Goal: Transaction & Acquisition: Book appointment/travel/reservation

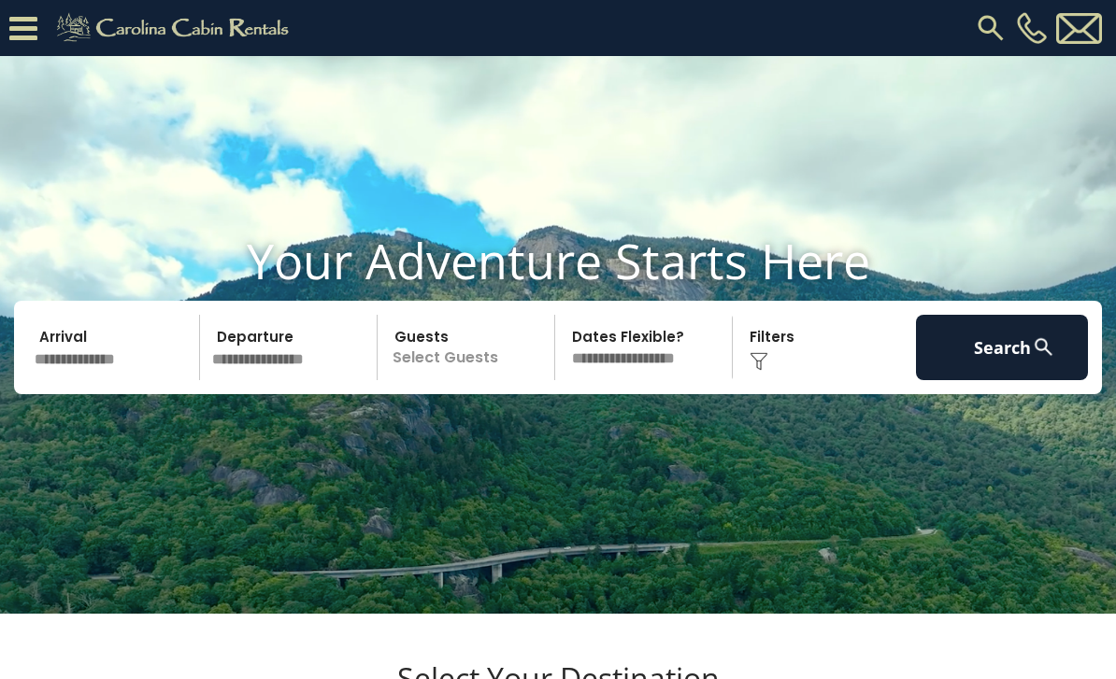
click at [105, 380] on input "text" at bounding box center [114, 347] width 172 height 65
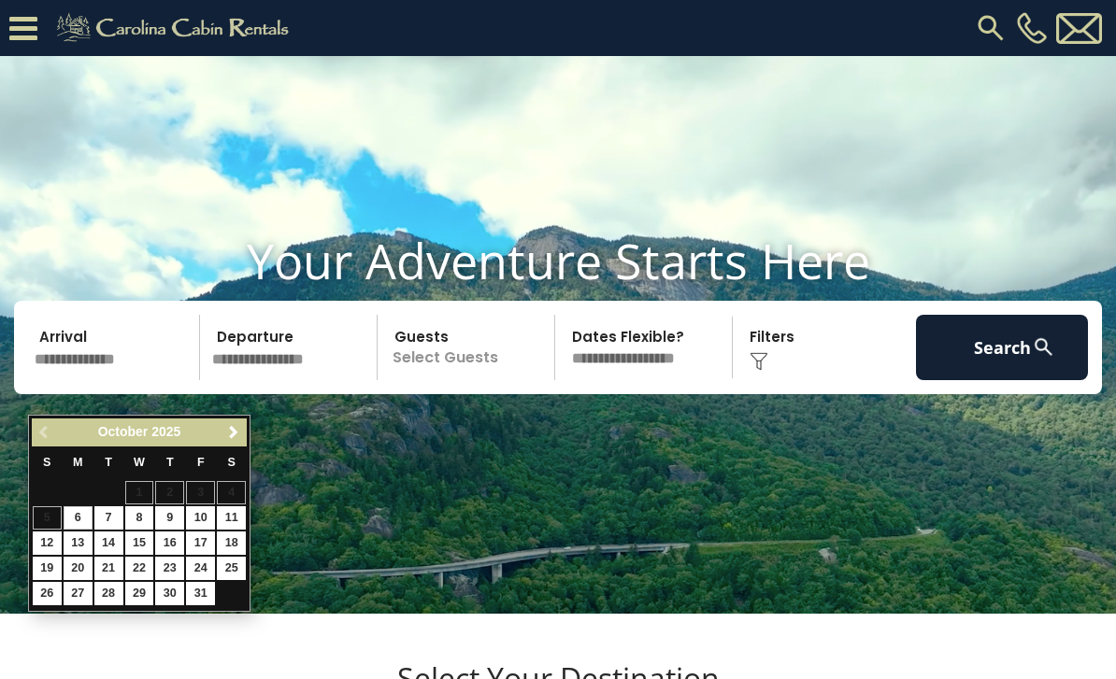
click at [232, 565] on link "25" at bounding box center [231, 568] width 29 height 23
type input "********"
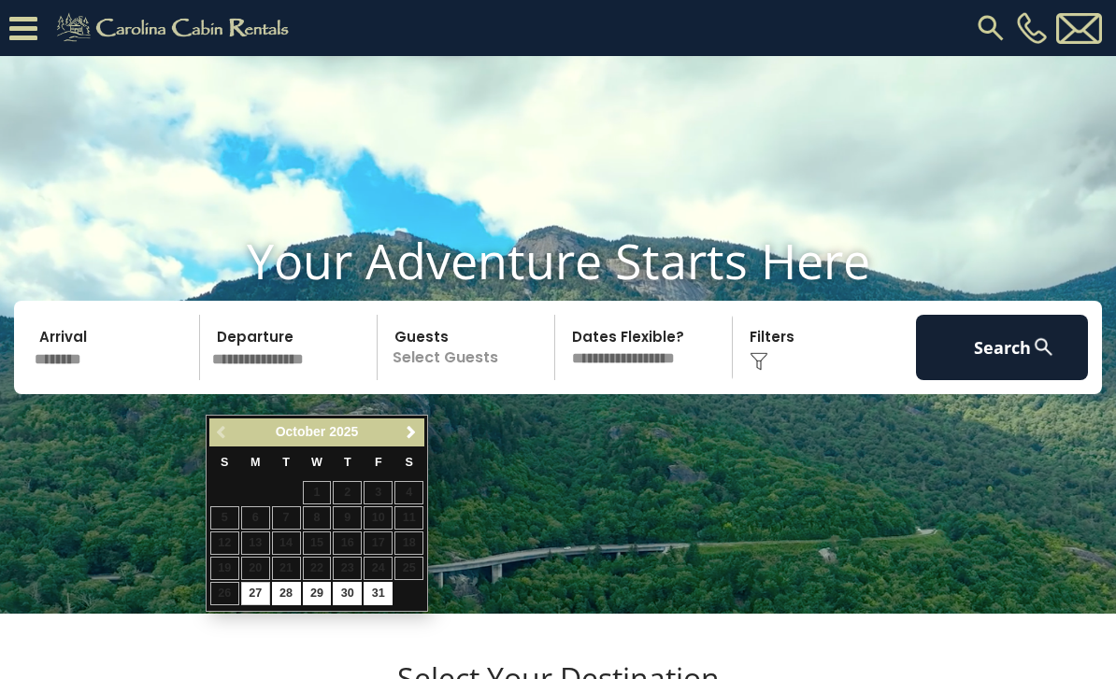
click at [409, 593] on table "S M T W T F S 1 2 3 4 5 6 7 8 9 10 11 12 13 14 15 16 17 18 19 20 21 22 23 24 25…" at bounding box center [316, 527] width 215 height 160
click at [410, 434] on span "Next" at bounding box center [411, 432] width 15 height 15
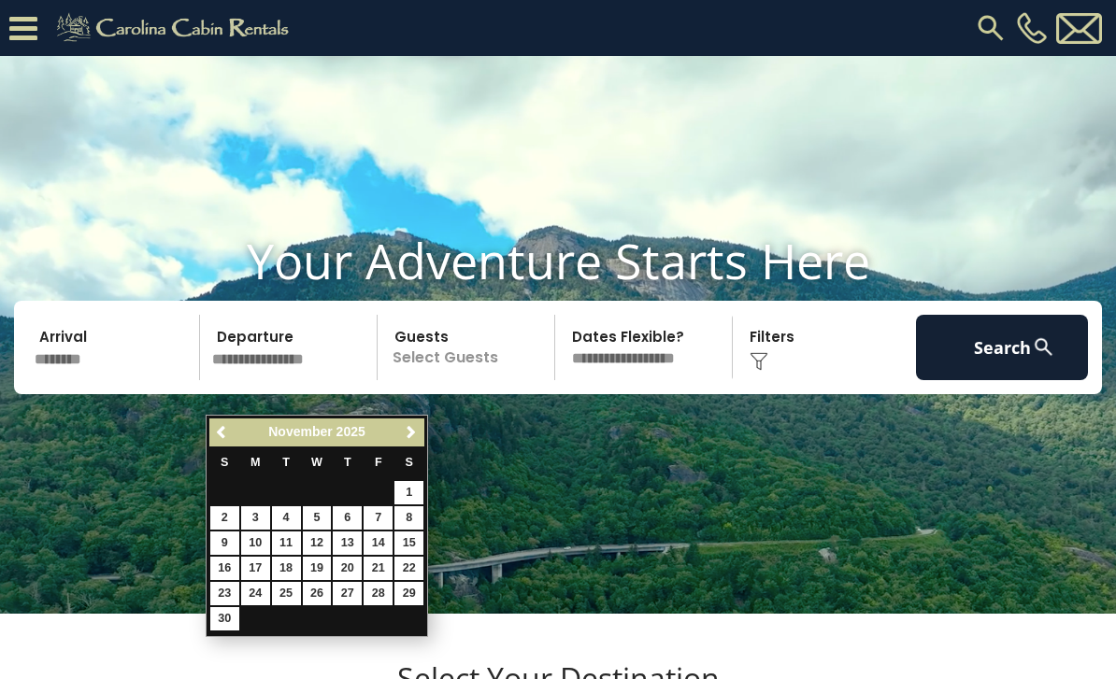
click at [411, 488] on link "1" at bounding box center [408, 492] width 29 height 23
type input "*******"
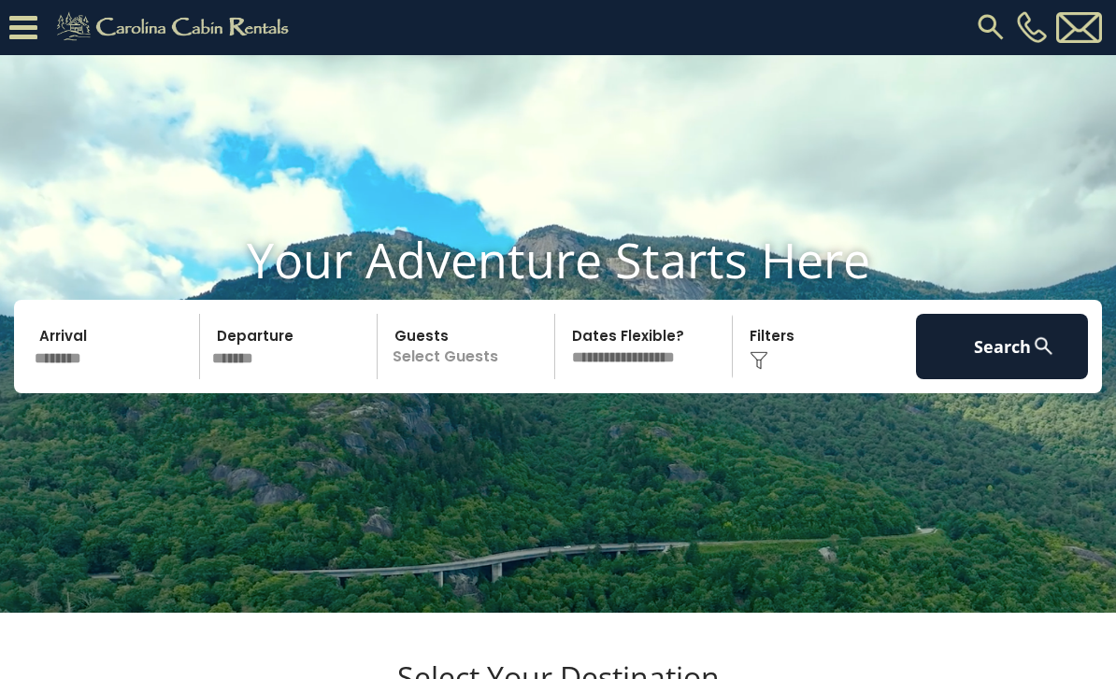
click at [464, 380] on p "Select Guests" at bounding box center [468, 347] width 171 height 65
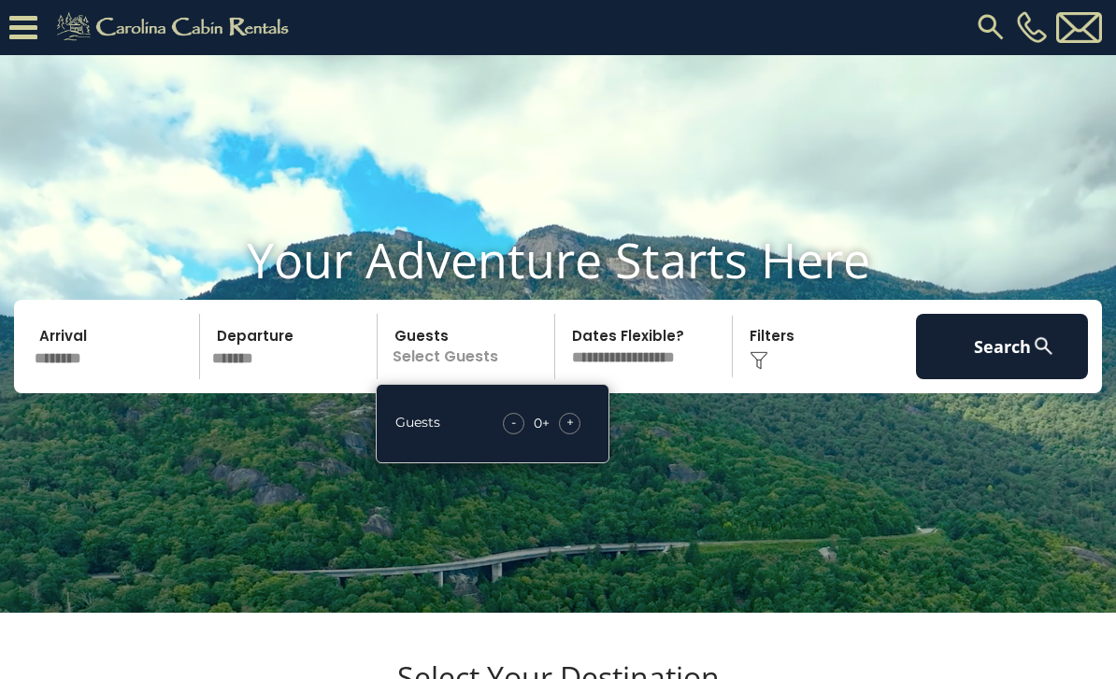
click at [561, 435] on div "+" at bounding box center [569, 423] width 21 height 21
click at [576, 435] on div "+" at bounding box center [569, 423] width 21 height 21
click at [679, 379] on select "**********" at bounding box center [646, 346] width 171 height 65
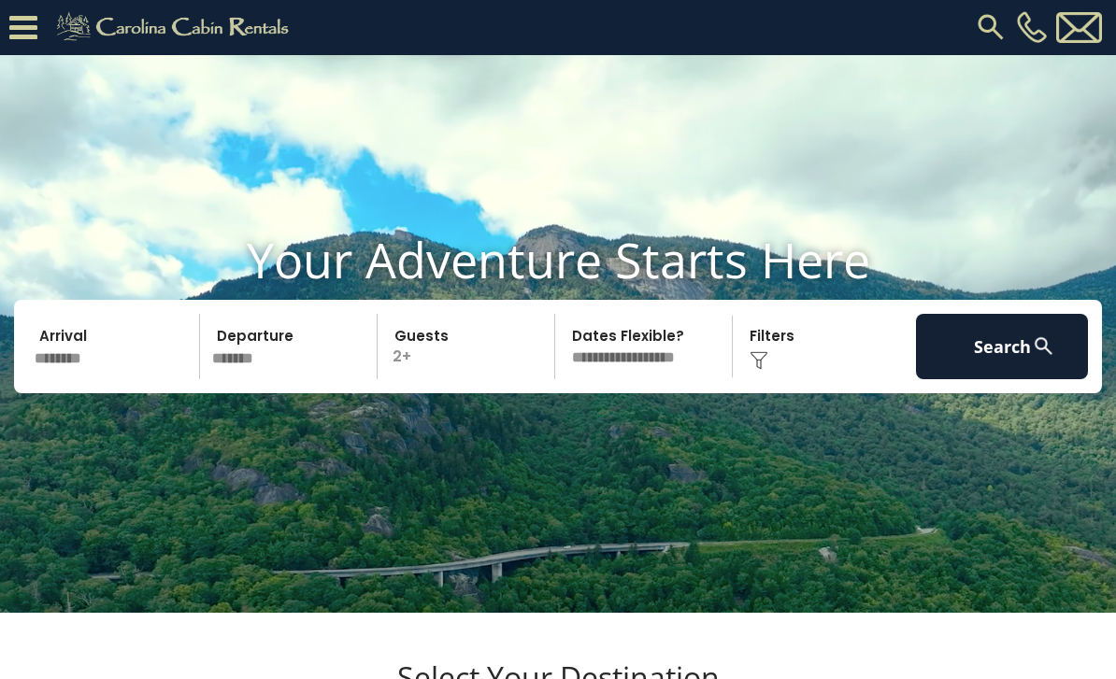
select select "*"
click at [1000, 379] on button "Search" at bounding box center [1002, 346] width 172 height 65
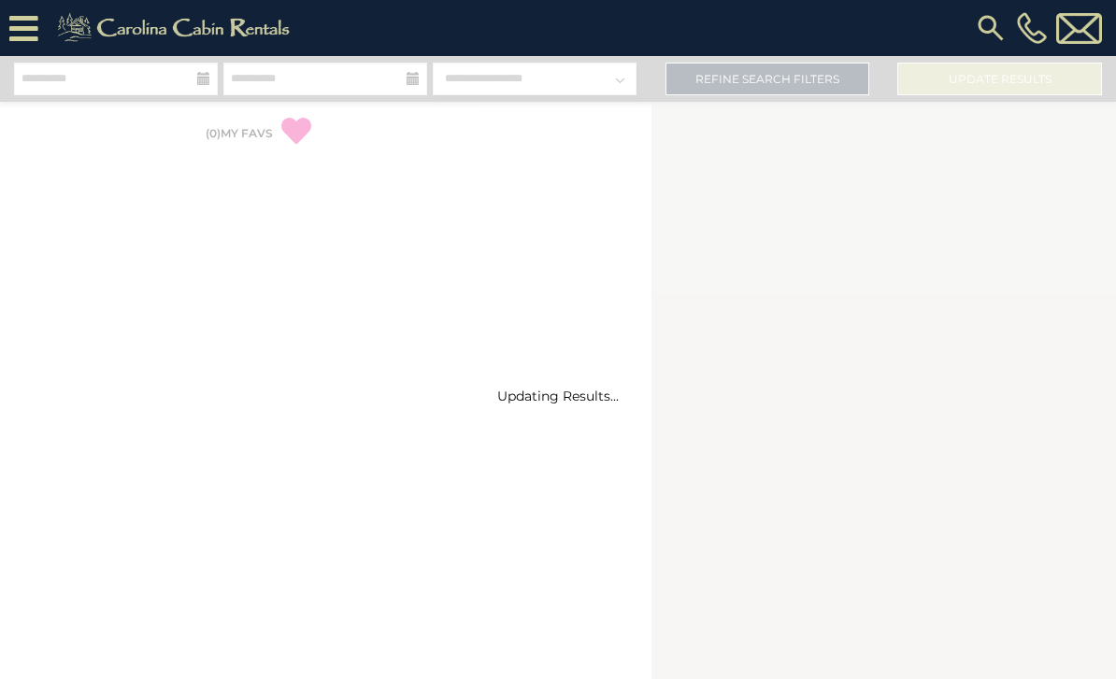
select select "*"
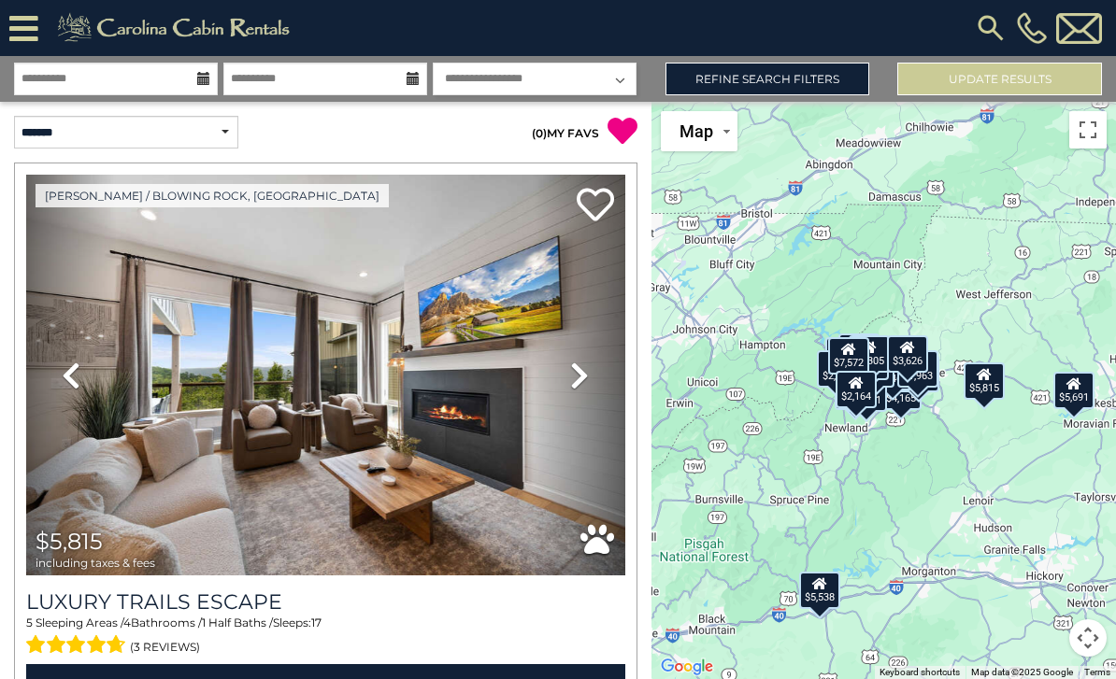
click at [821, 84] on link "Refine Search Filters" at bounding box center [767, 79] width 205 height 33
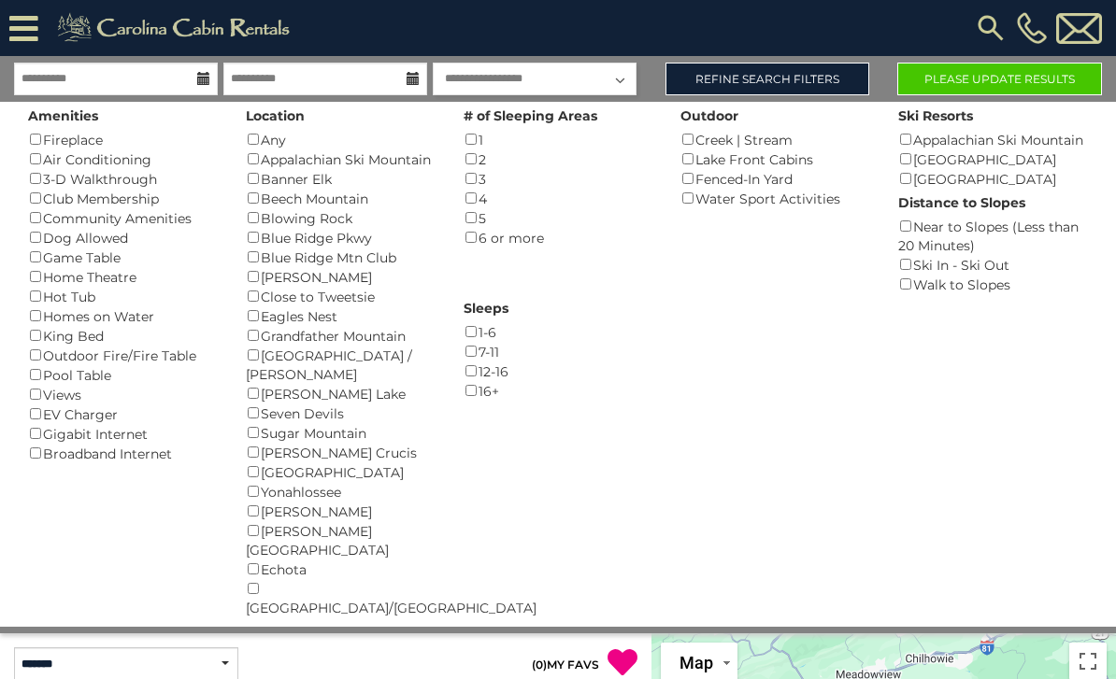
click at [1045, 81] on button "Please Update Results" at bounding box center [999, 79] width 205 height 33
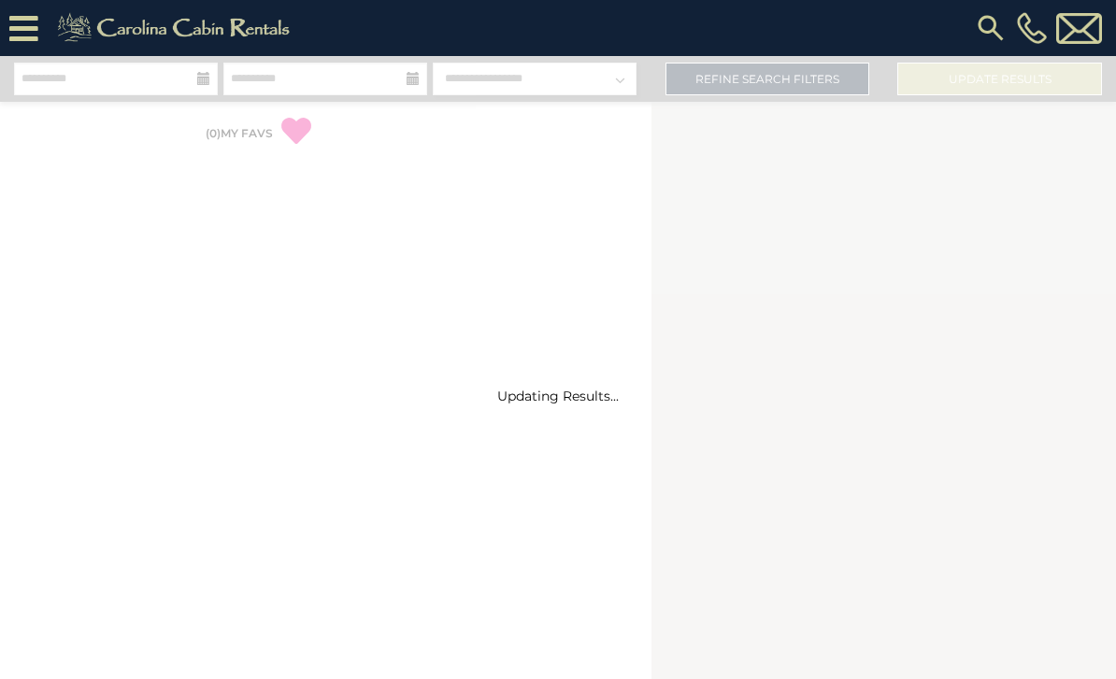
select select "*"
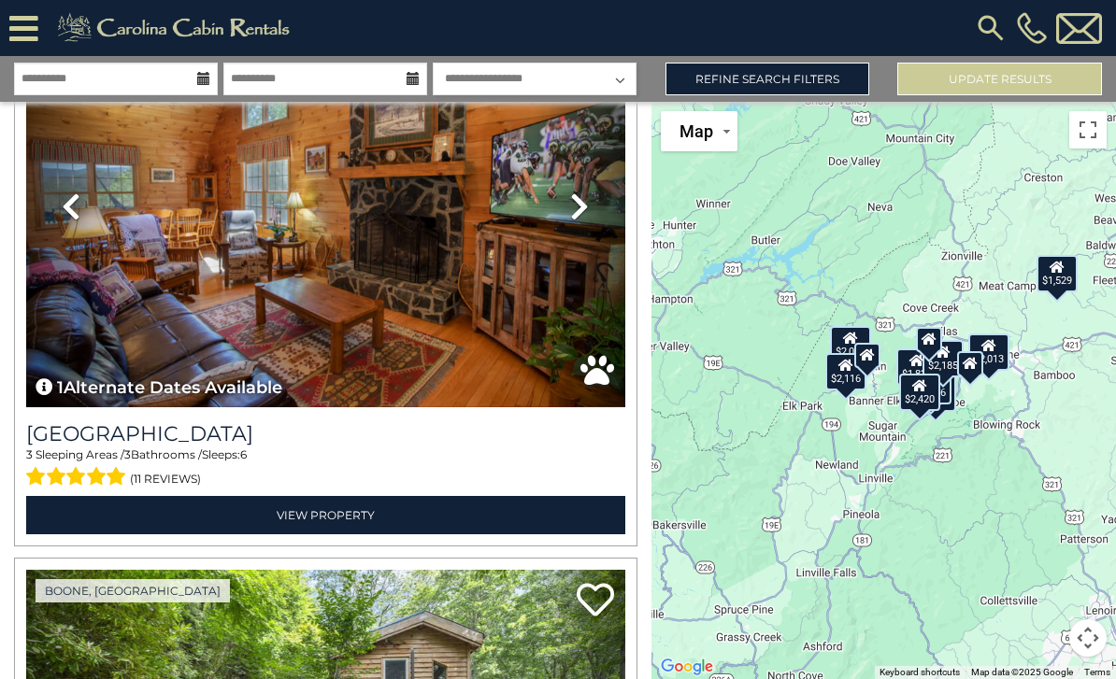
scroll to position [5178, 0]
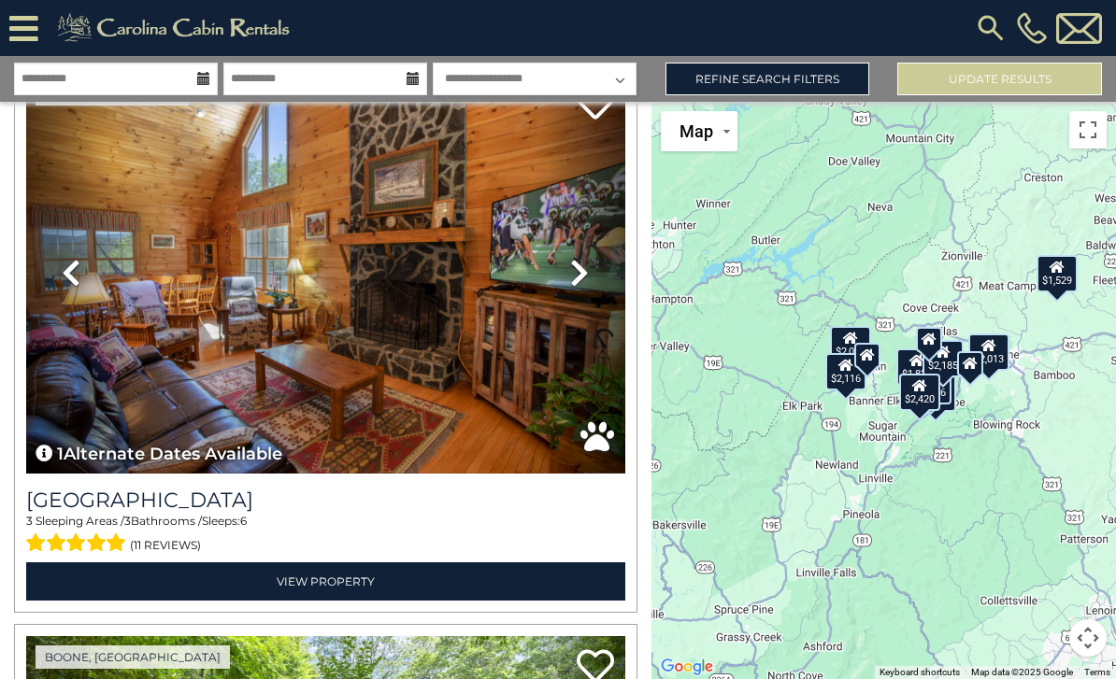
click at [531, 379] on img at bounding box center [325, 273] width 599 height 401
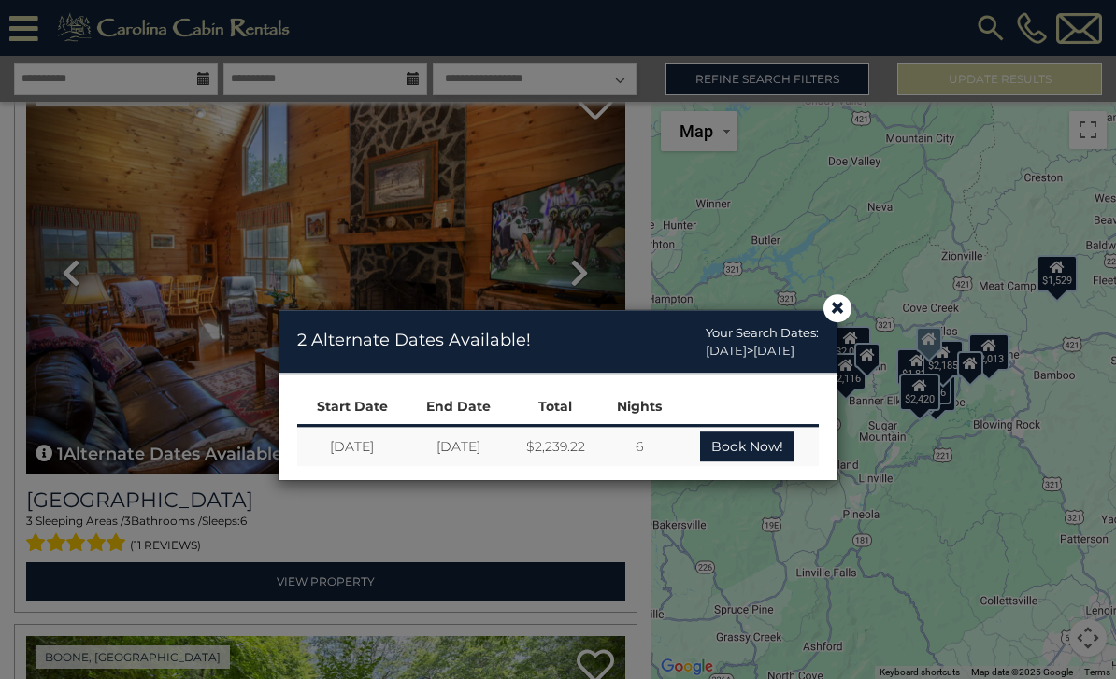
click at [831, 308] on span "×" at bounding box center [837, 308] width 17 height 0
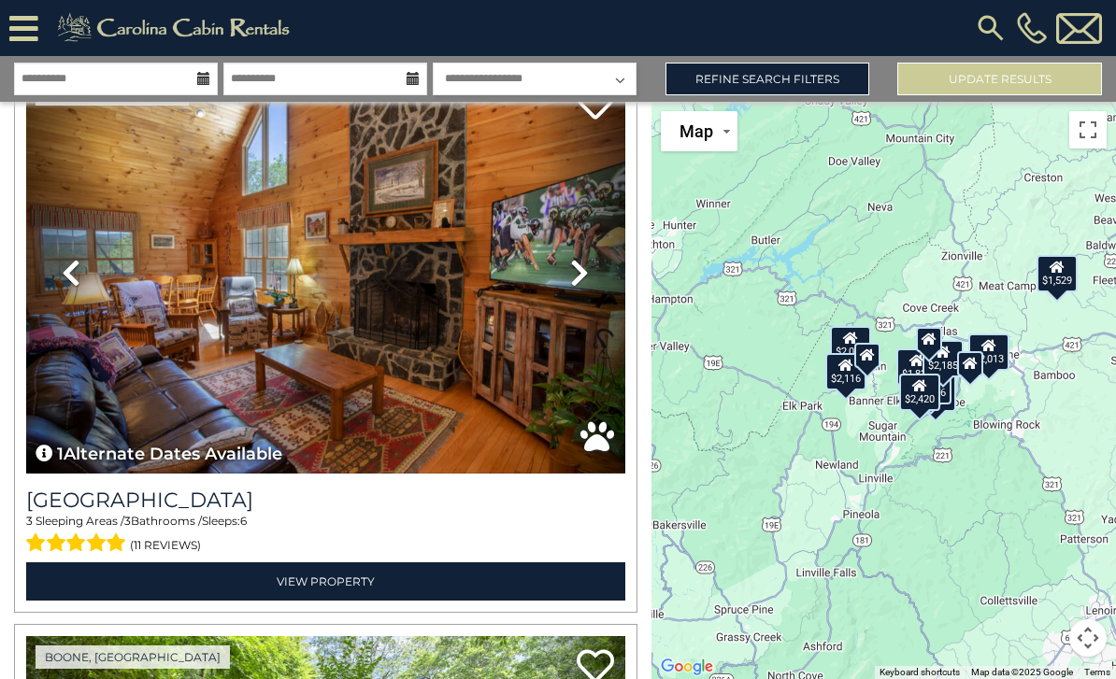
click at [446, 589] on link "View Property" at bounding box center [325, 582] width 599 height 38
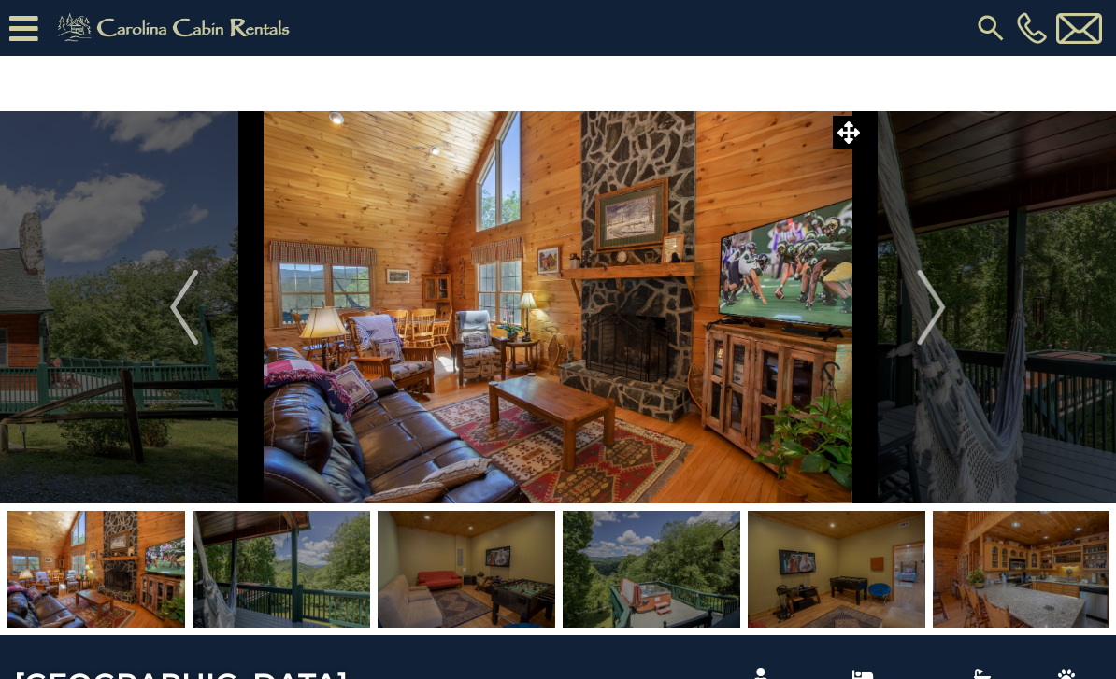
click at [940, 323] on img "Next" at bounding box center [932, 307] width 28 height 75
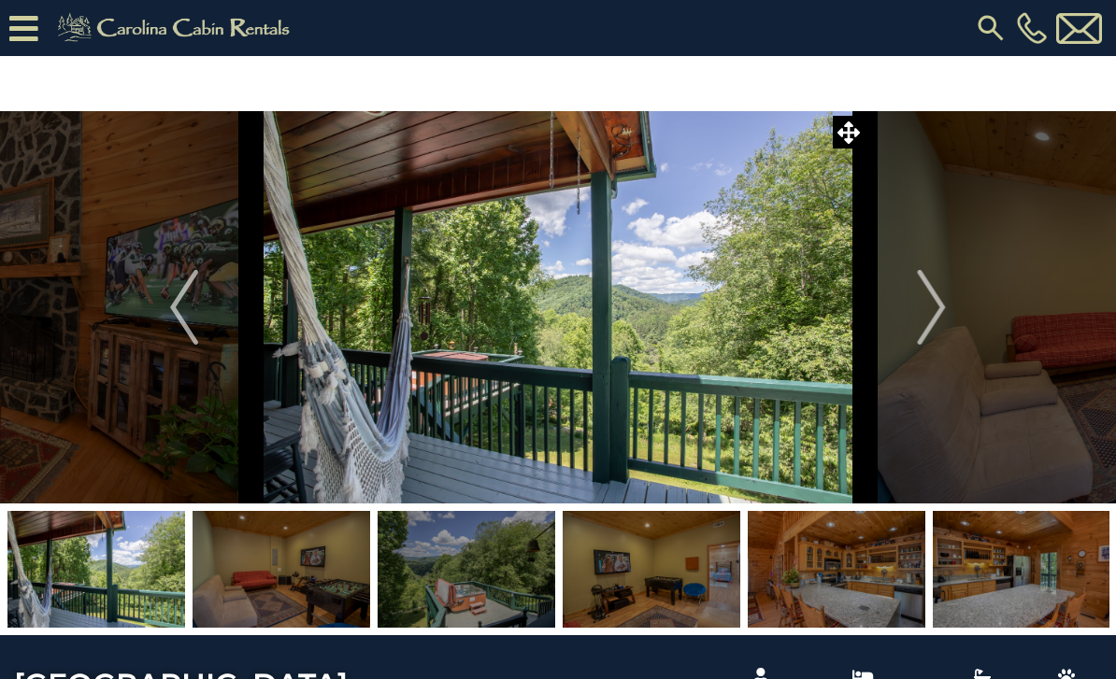
click at [940, 316] on img "Next" at bounding box center [932, 307] width 28 height 75
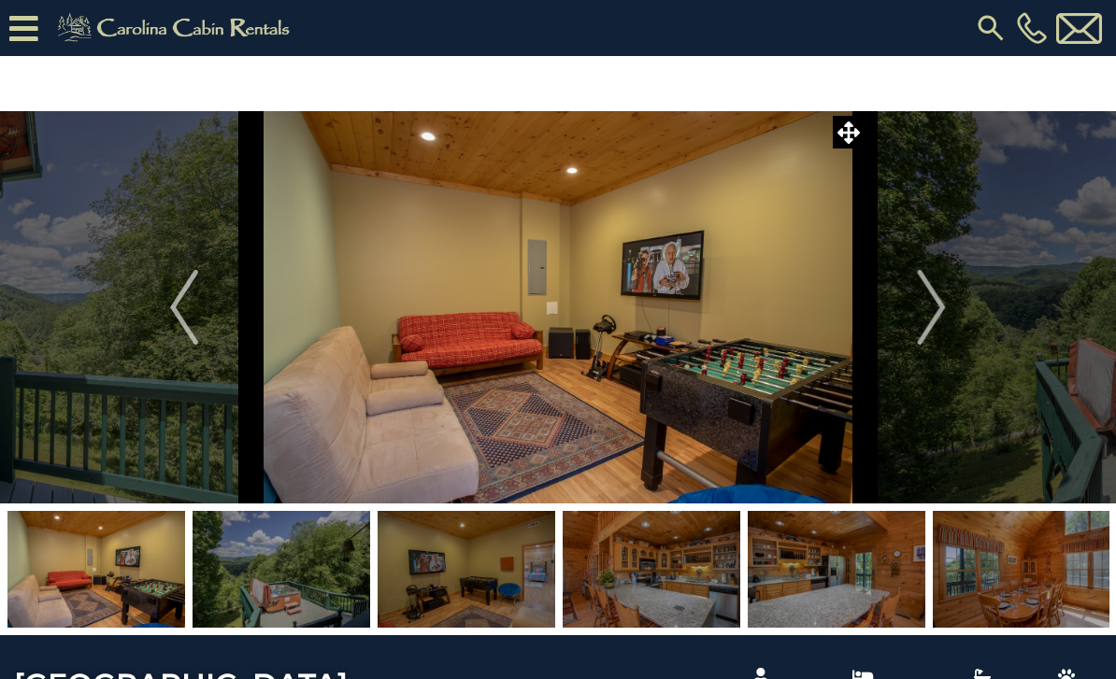
click at [936, 307] on img "Next" at bounding box center [932, 307] width 28 height 75
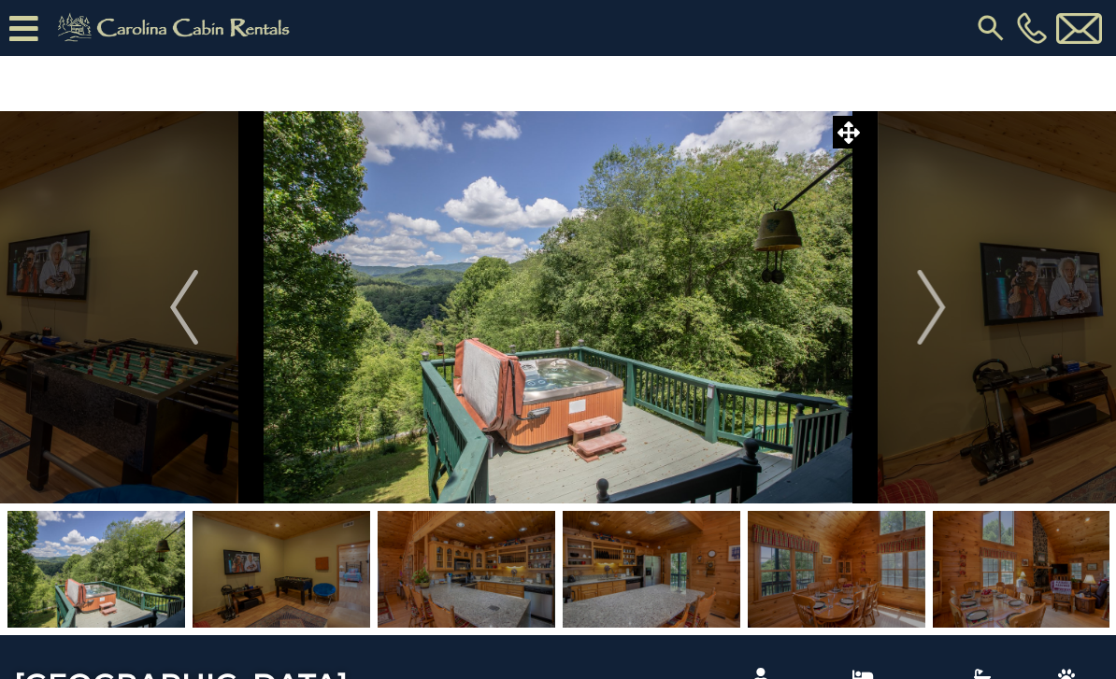
click at [943, 316] on img "Next" at bounding box center [932, 307] width 28 height 75
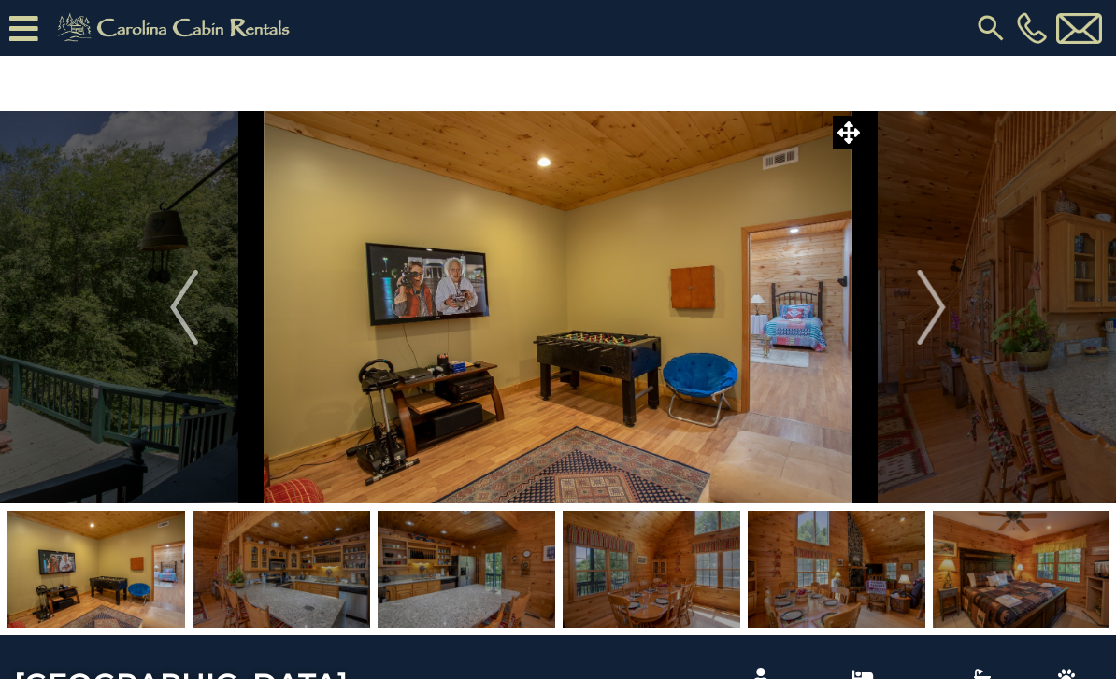
click at [945, 312] on img "Next" at bounding box center [932, 307] width 28 height 75
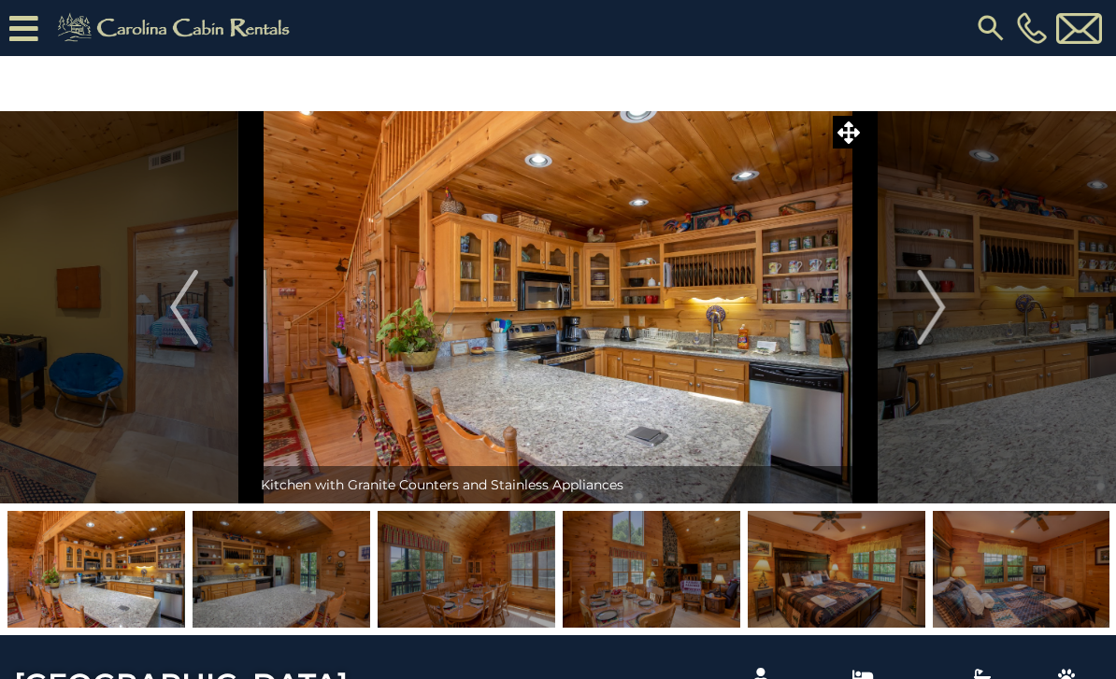
click at [939, 317] on img "Next" at bounding box center [932, 307] width 28 height 75
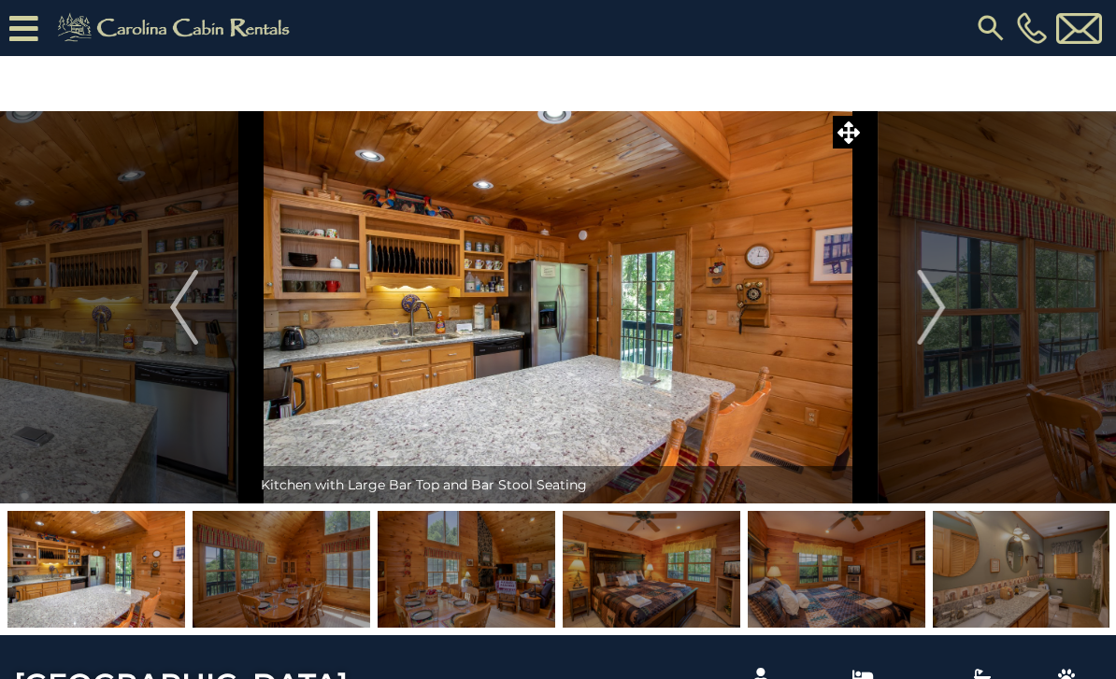
click at [939, 317] on img "Next" at bounding box center [932, 307] width 28 height 75
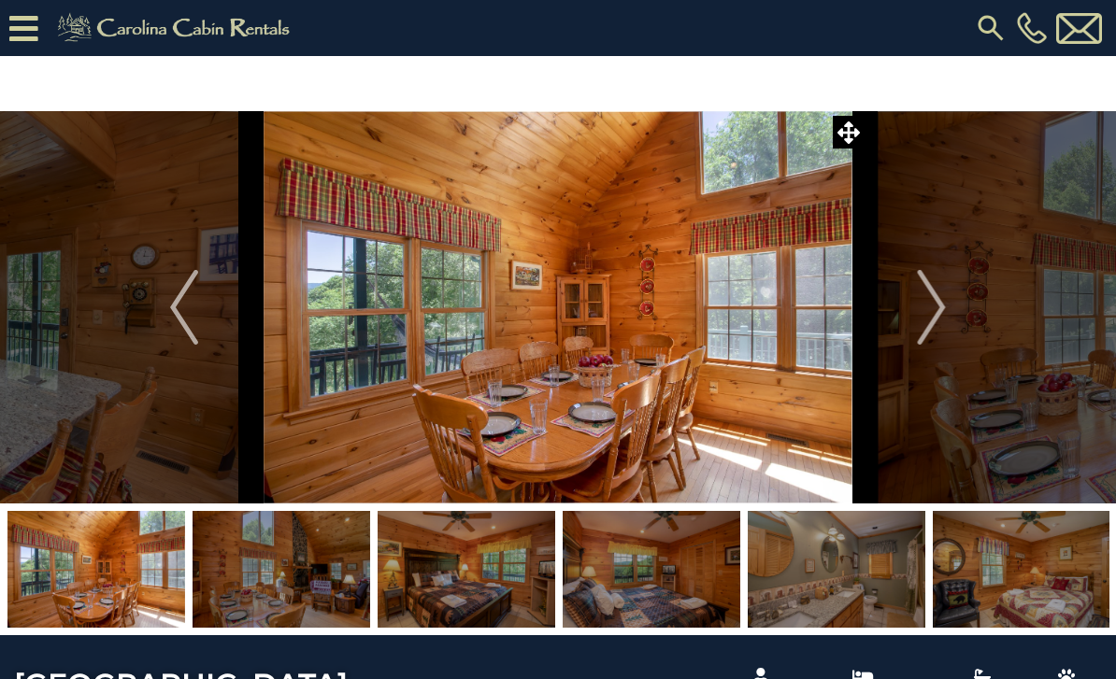
click at [938, 315] on img "Next" at bounding box center [932, 307] width 28 height 75
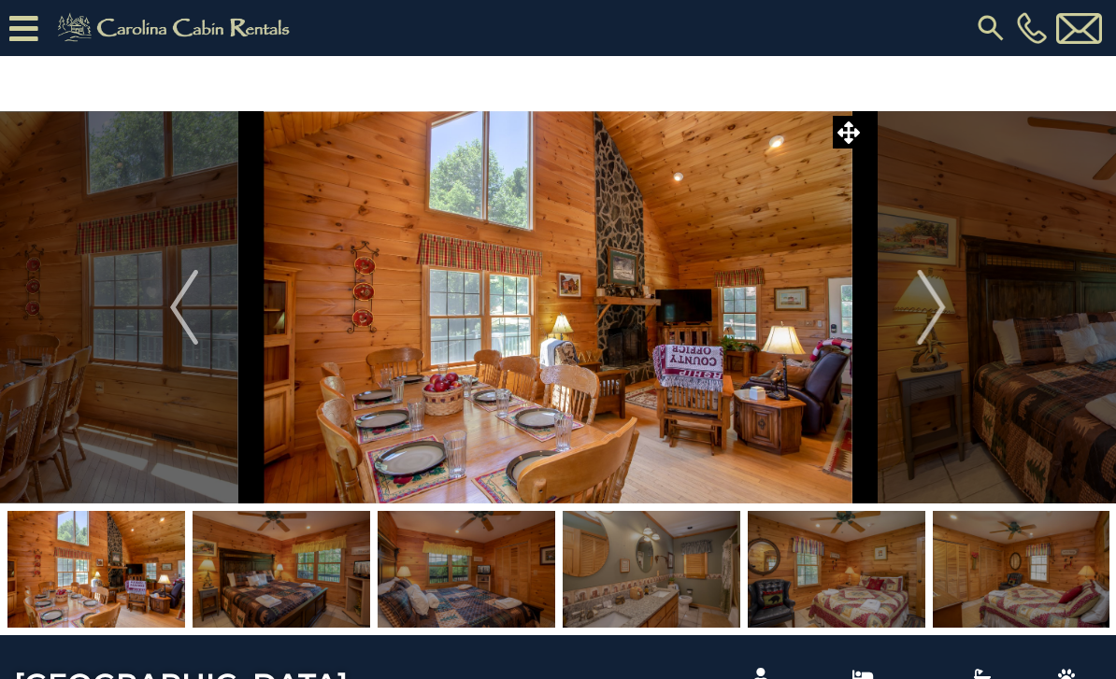
click at [940, 317] on img "Next" at bounding box center [932, 307] width 28 height 75
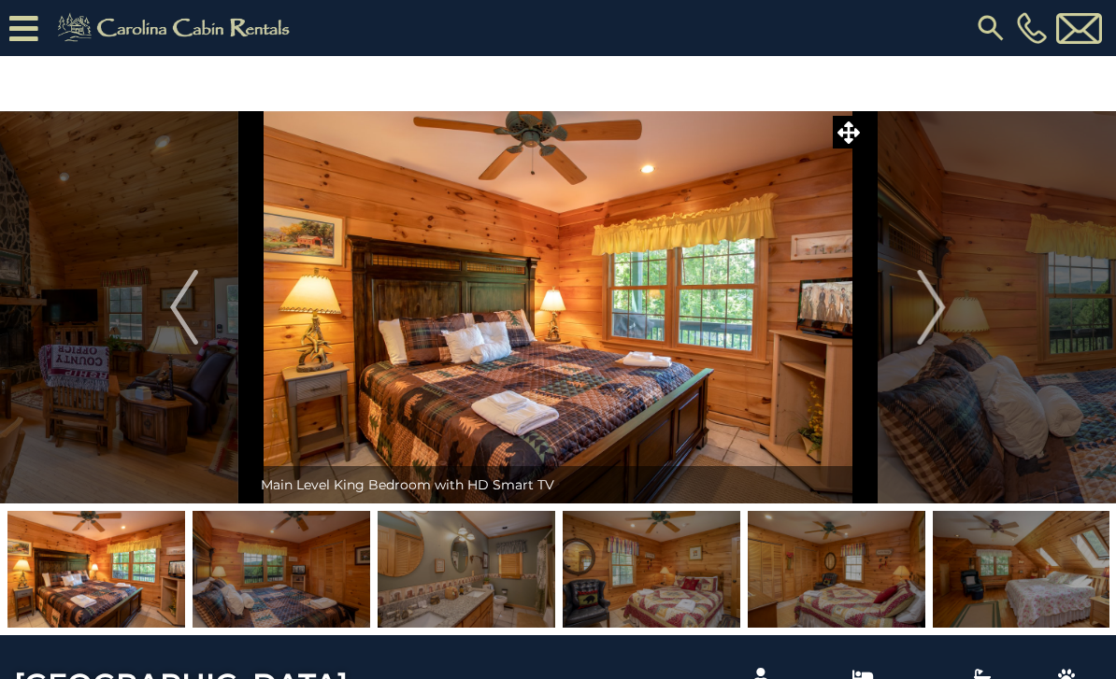
click at [940, 322] on img "Next" at bounding box center [932, 307] width 28 height 75
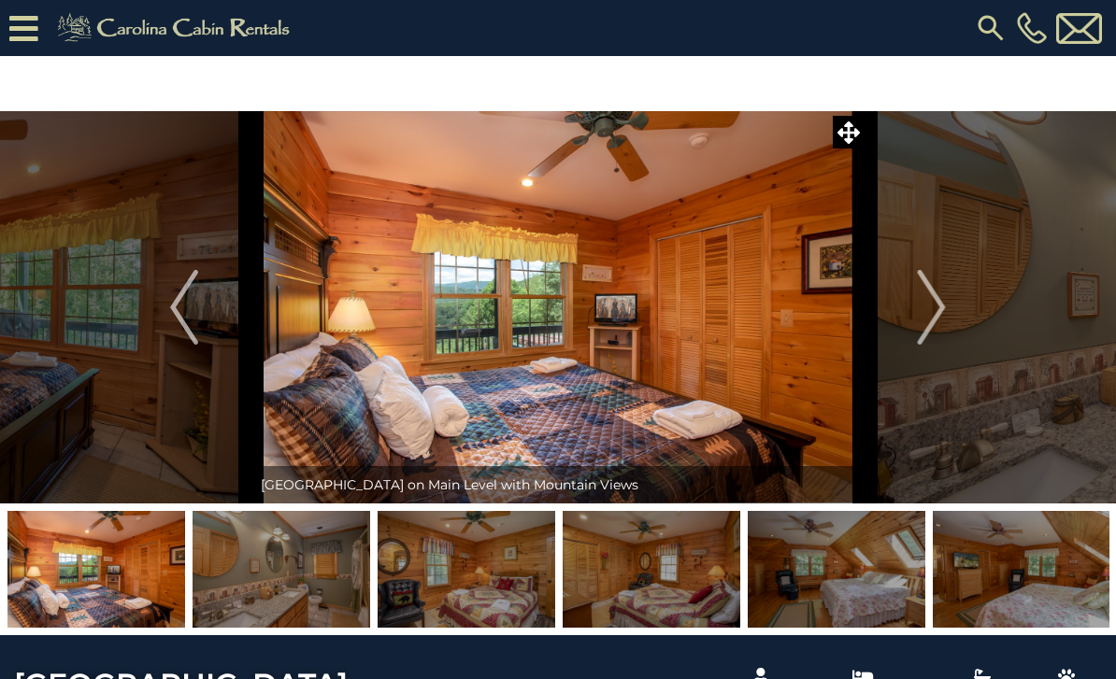
click at [944, 308] on img "Next" at bounding box center [932, 307] width 28 height 75
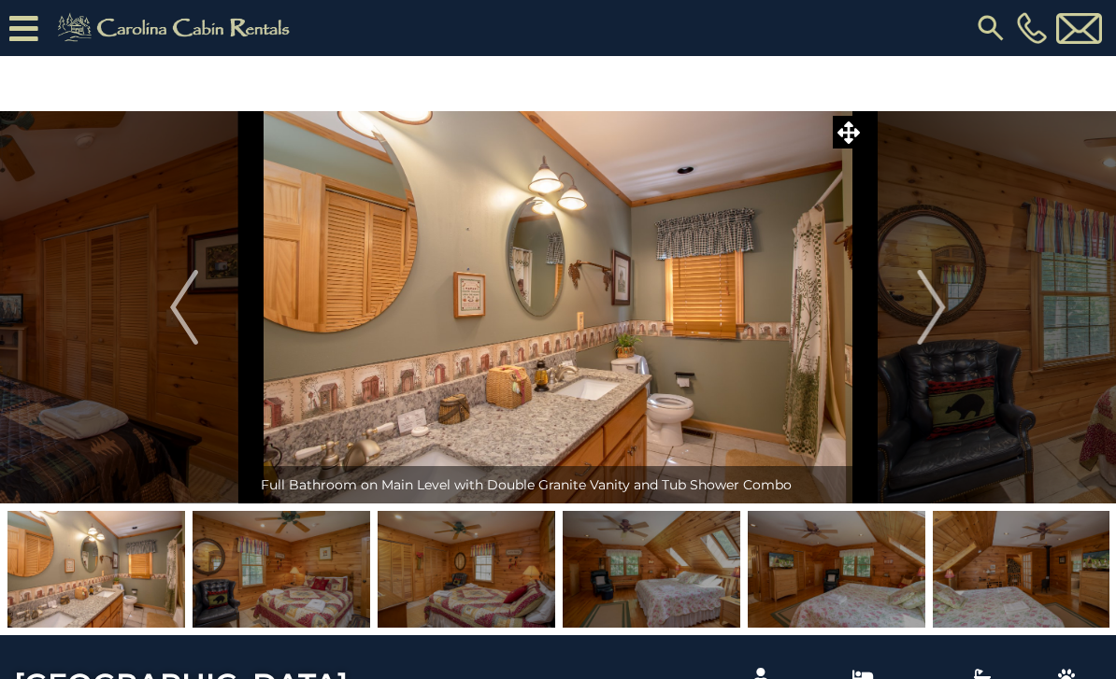
click at [936, 316] on img "Next" at bounding box center [932, 307] width 28 height 75
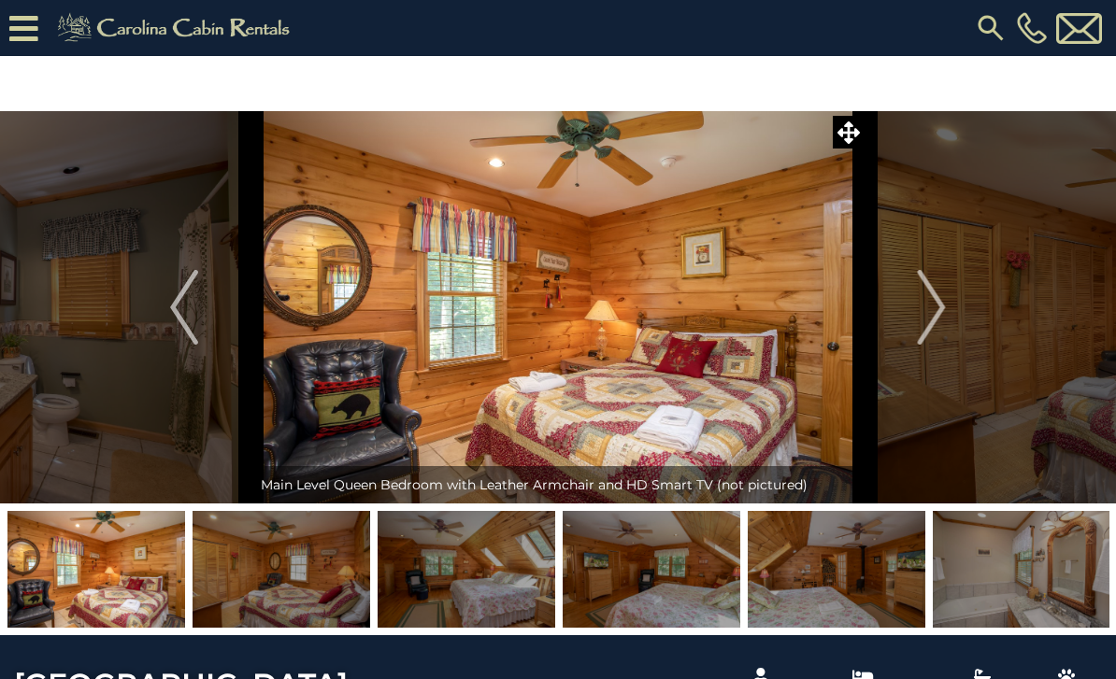
click at [938, 317] on img "Next" at bounding box center [932, 307] width 28 height 75
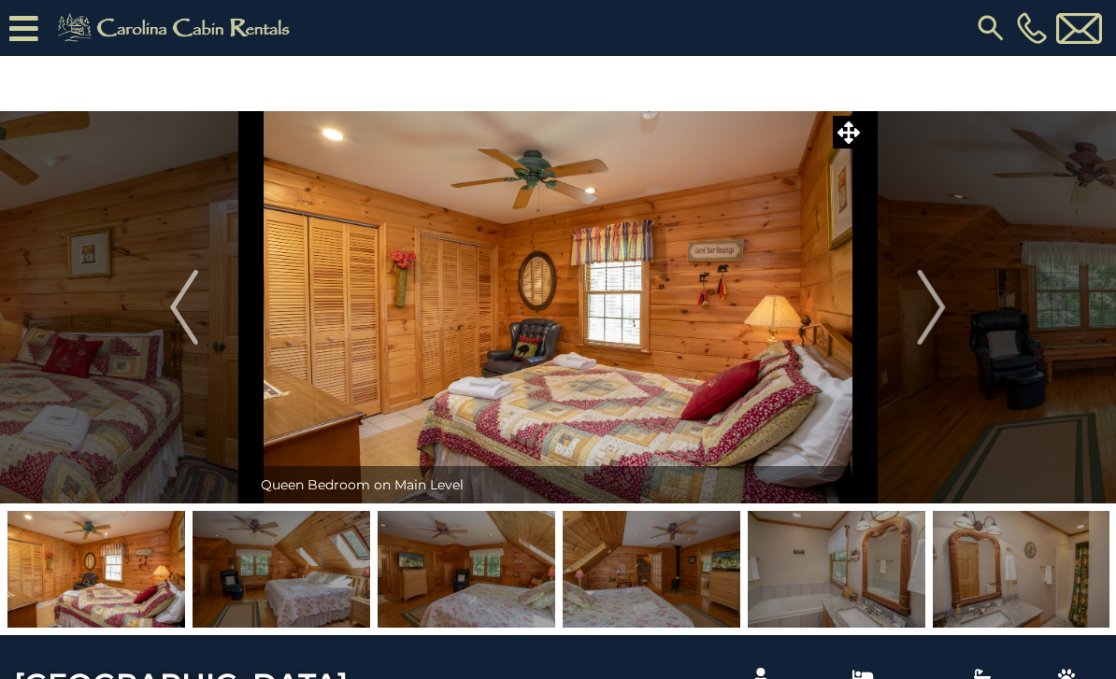
click at [936, 318] on img "Next" at bounding box center [932, 307] width 28 height 75
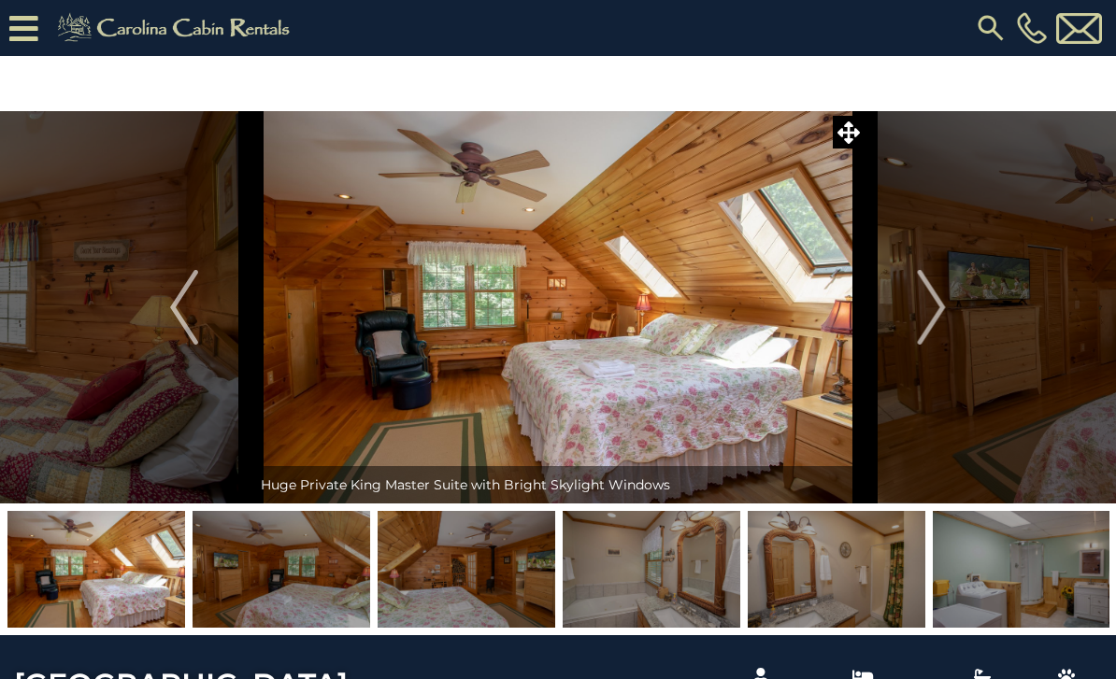
click at [941, 319] on img "Next" at bounding box center [932, 307] width 28 height 75
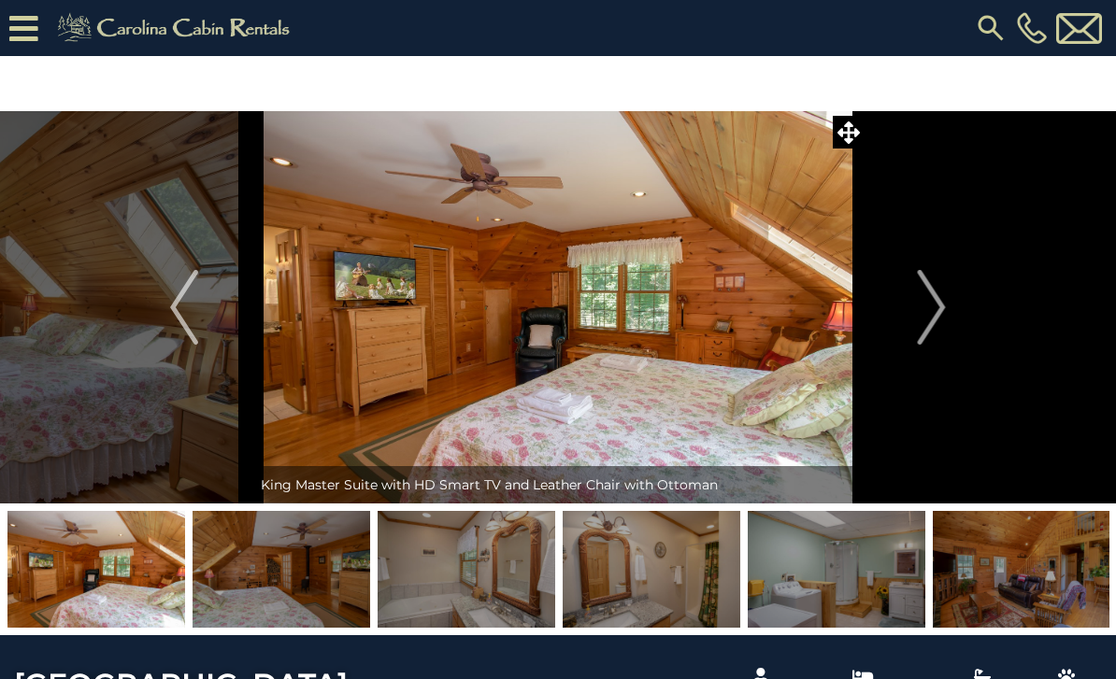
click at [937, 319] on img "Next" at bounding box center [932, 307] width 28 height 75
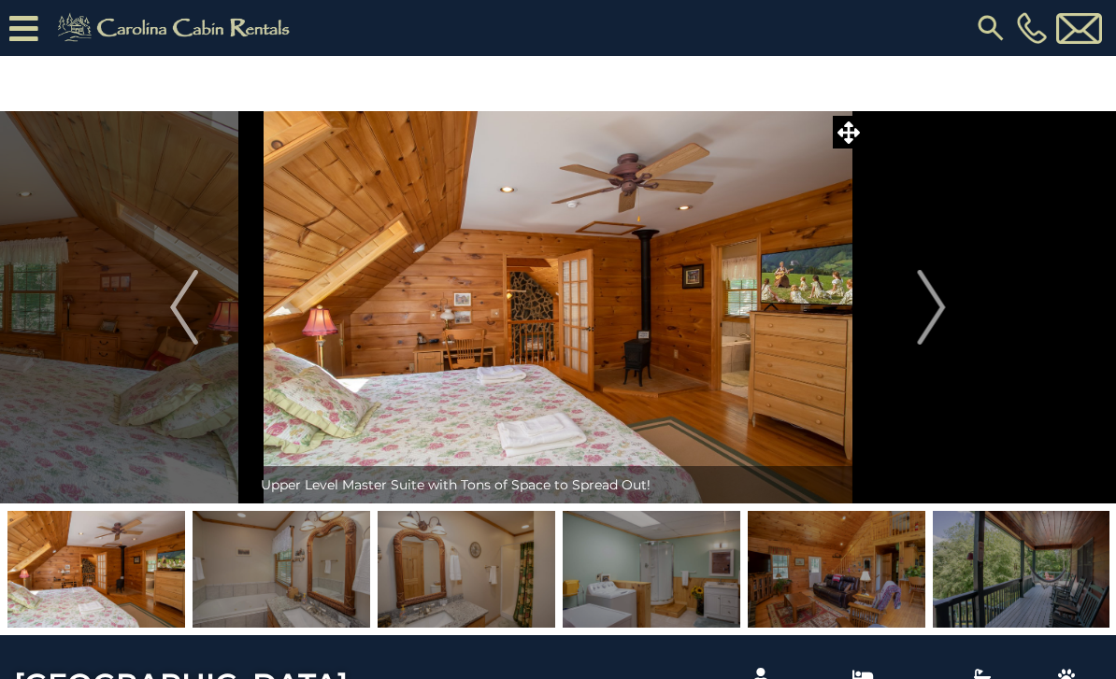
click at [936, 324] on img "Next" at bounding box center [932, 307] width 28 height 75
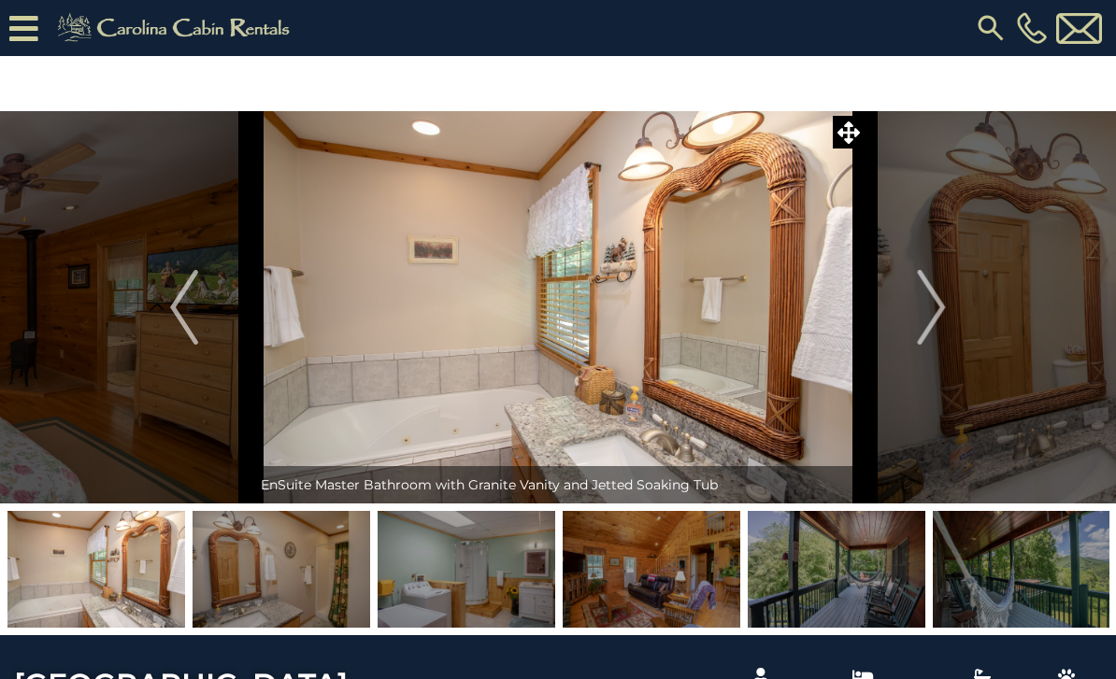
click at [944, 317] on img "Next" at bounding box center [932, 307] width 28 height 75
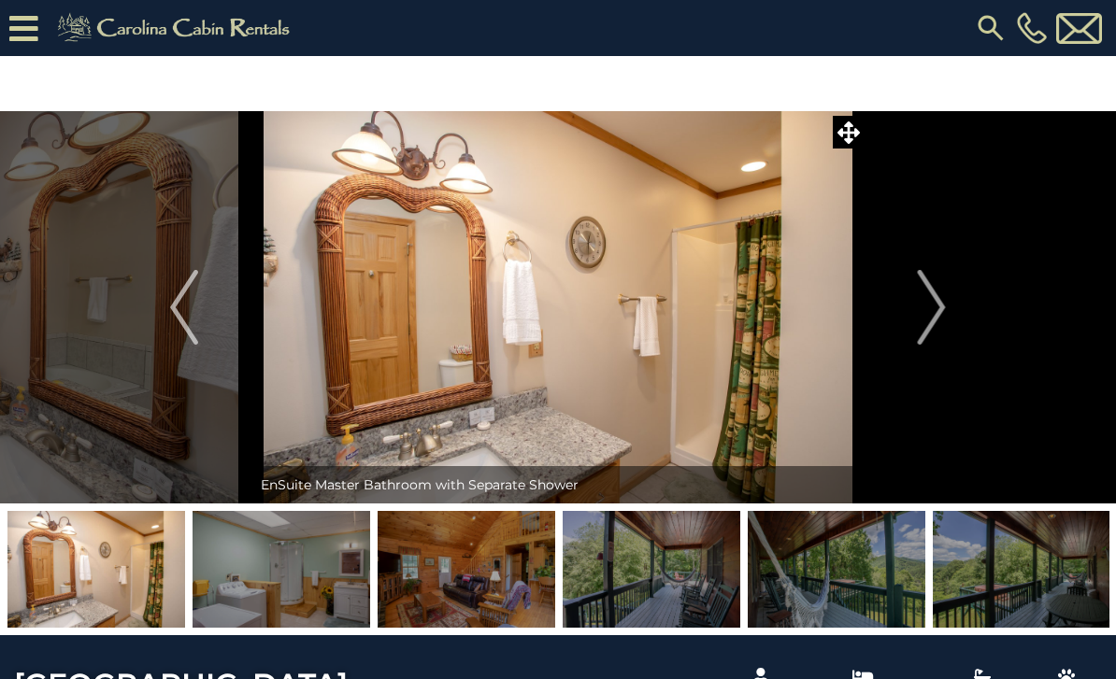
click at [936, 315] on img "Next" at bounding box center [932, 307] width 28 height 75
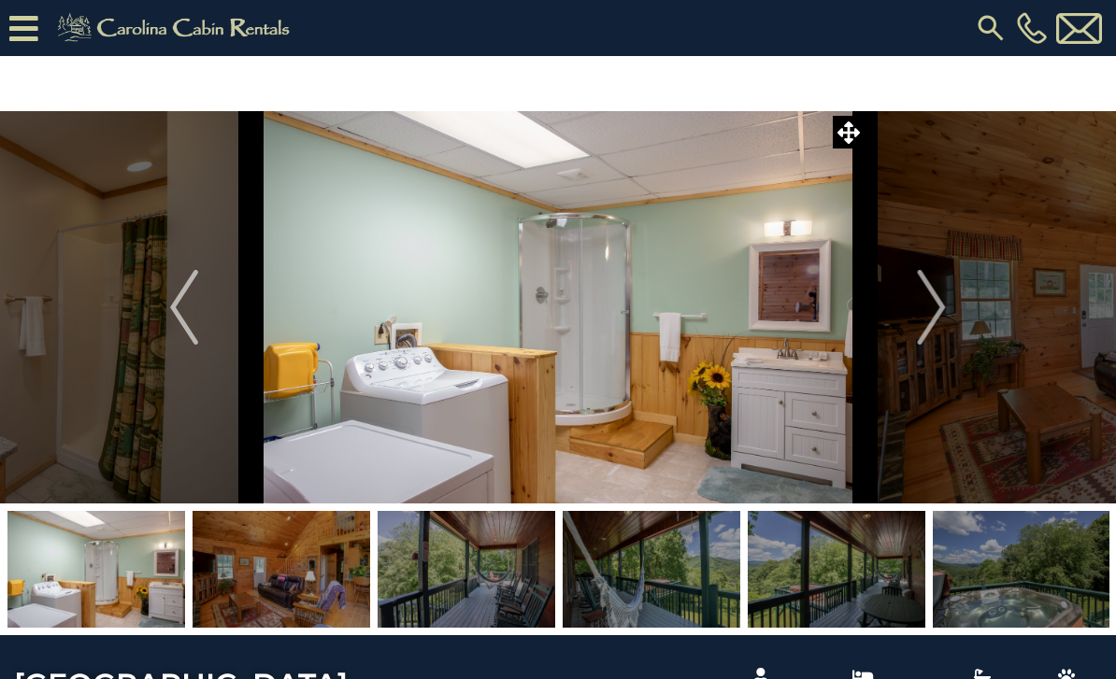
click at [938, 326] on img "Next" at bounding box center [932, 307] width 28 height 75
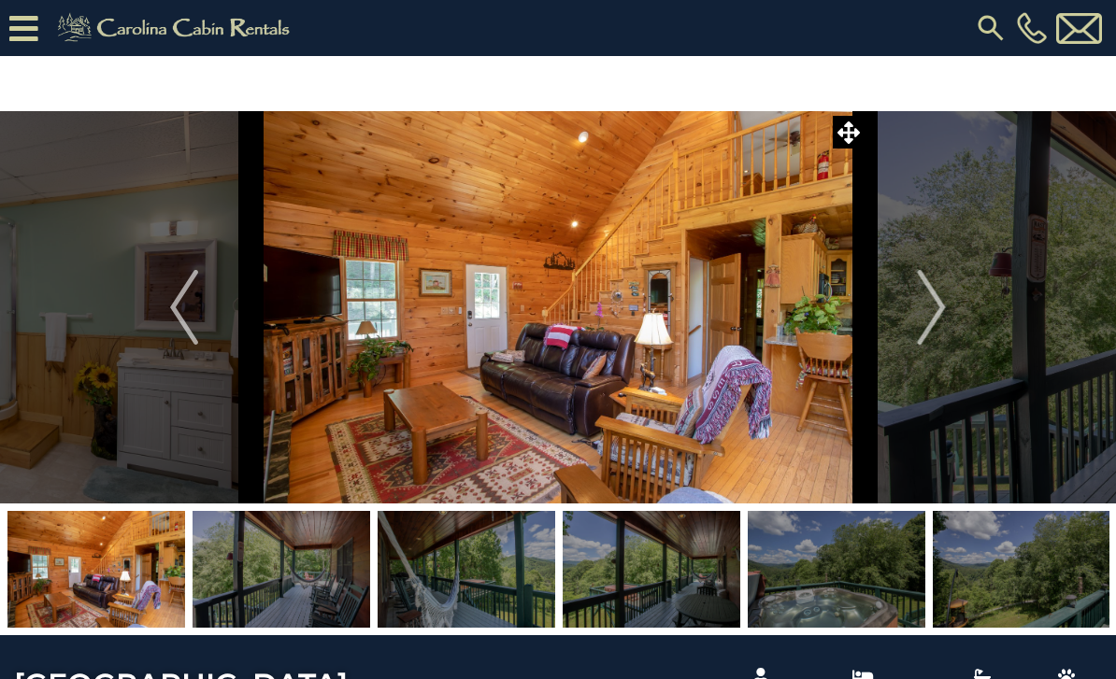
click at [940, 311] on img "Next" at bounding box center [932, 307] width 28 height 75
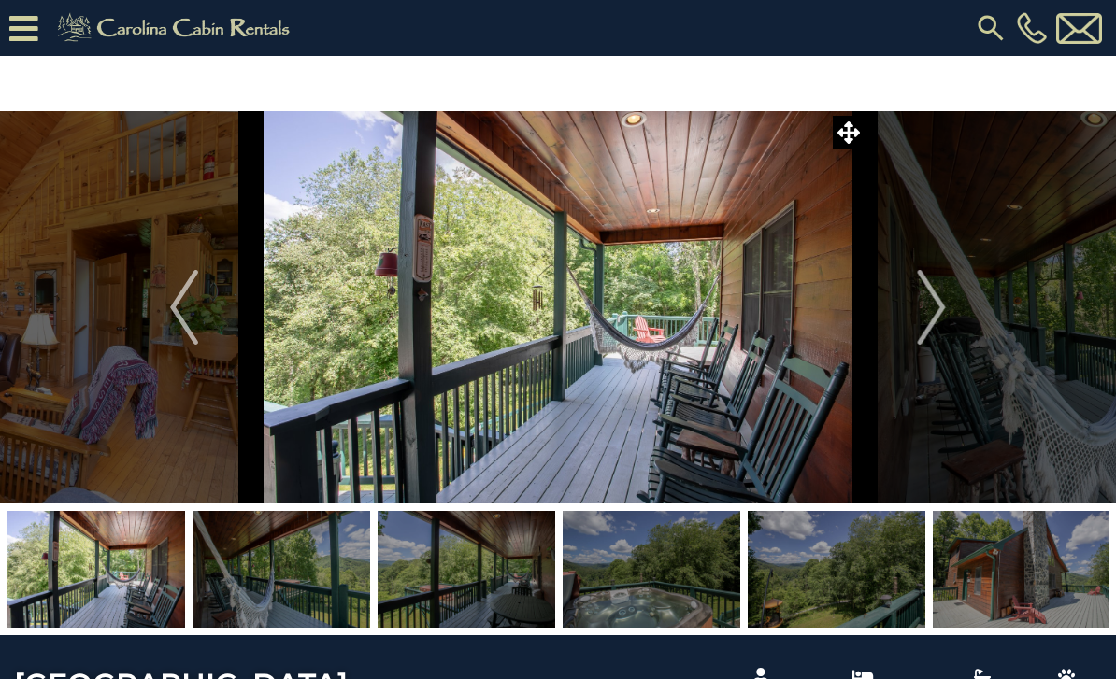
click at [941, 313] on img "Next" at bounding box center [932, 307] width 28 height 75
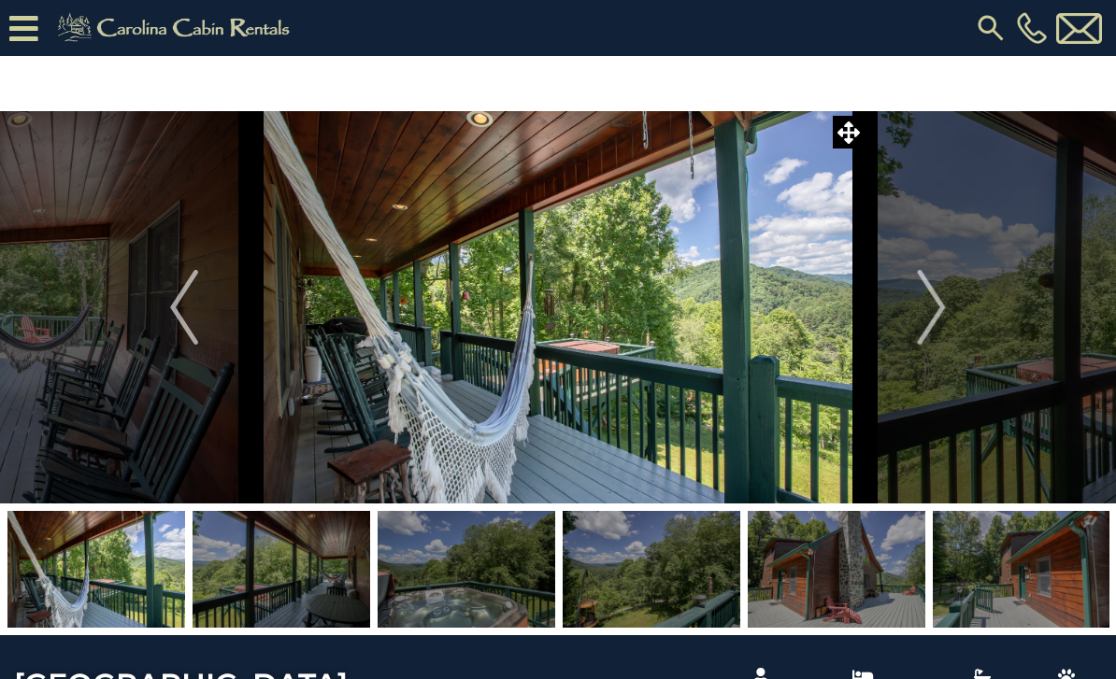
click at [945, 315] on img "Next" at bounding box center [932, 307] width 28 height 75
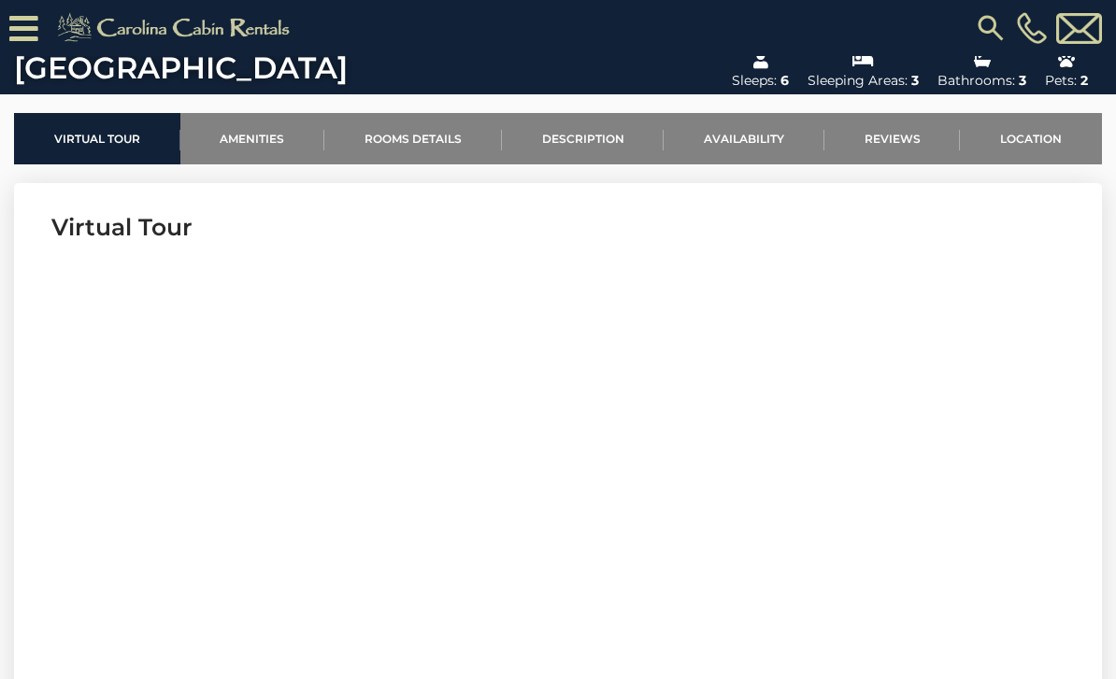
click at [762, 147] on link "Availability" at bounding box center [744, 138] width 161 height 51
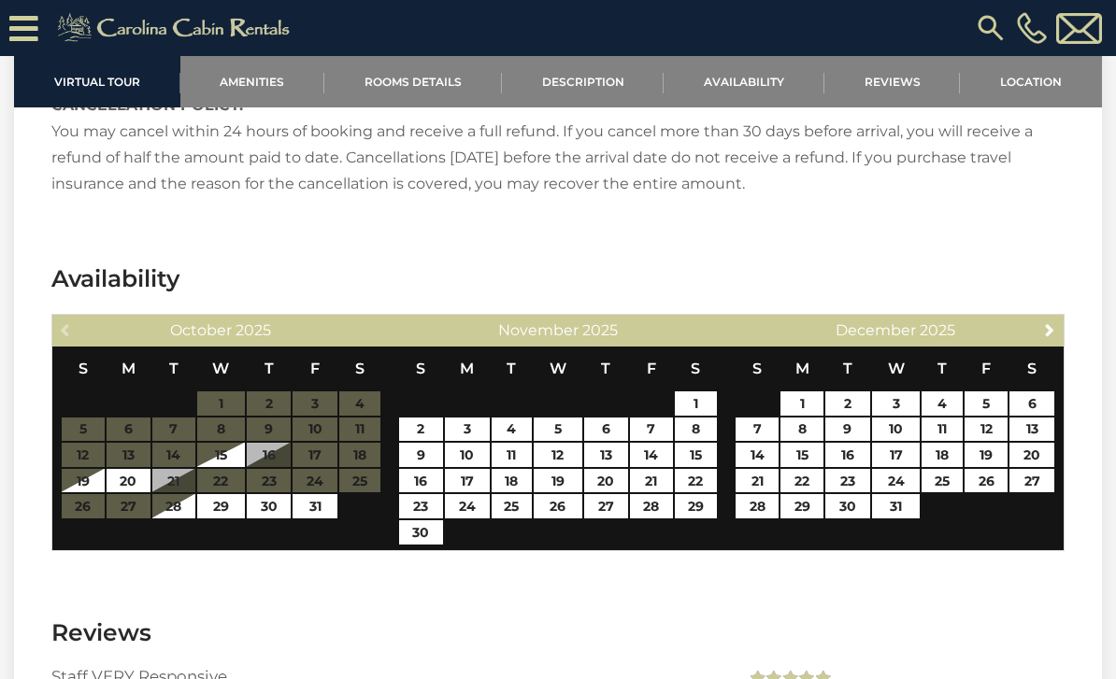
scroll to position [3229, 0]
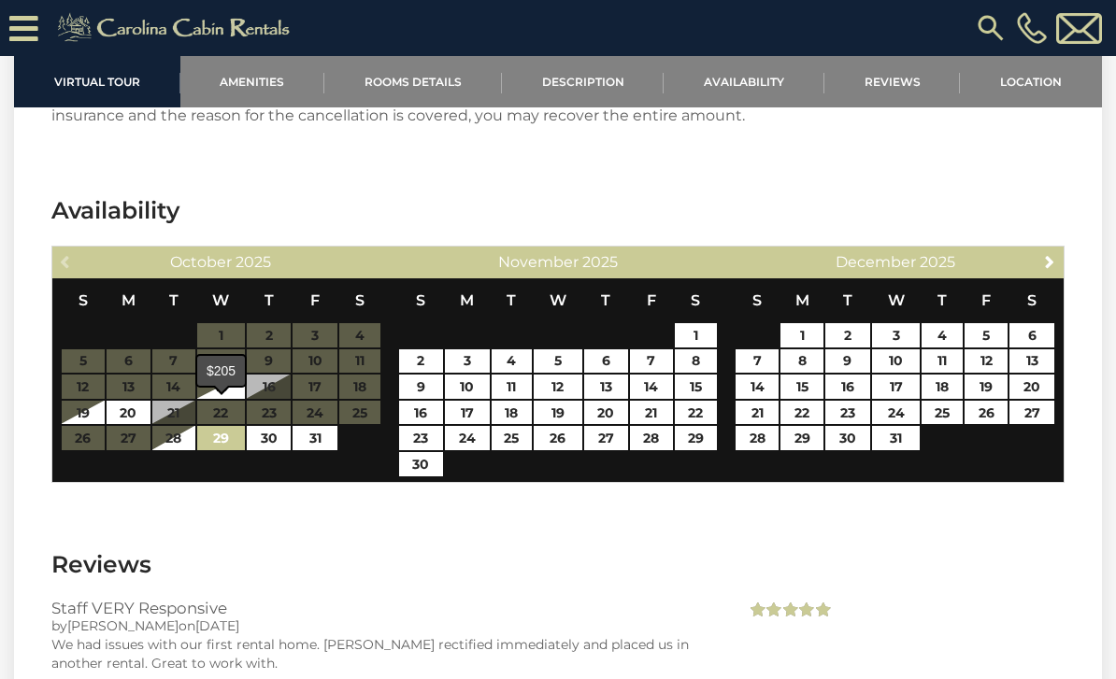
click at [223, 426] on link "29" at bounding box center [221, 438] width 48 height 24
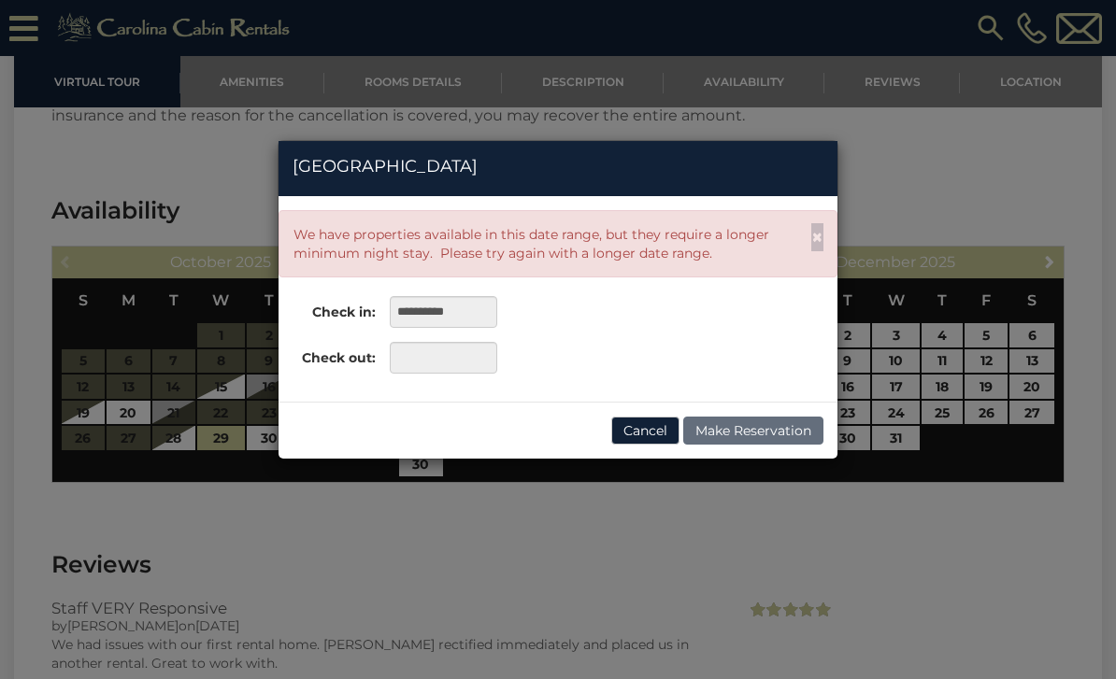
click at [653, 431] on button "Cancel" at bounding box center [645, 431] width 68 height 28
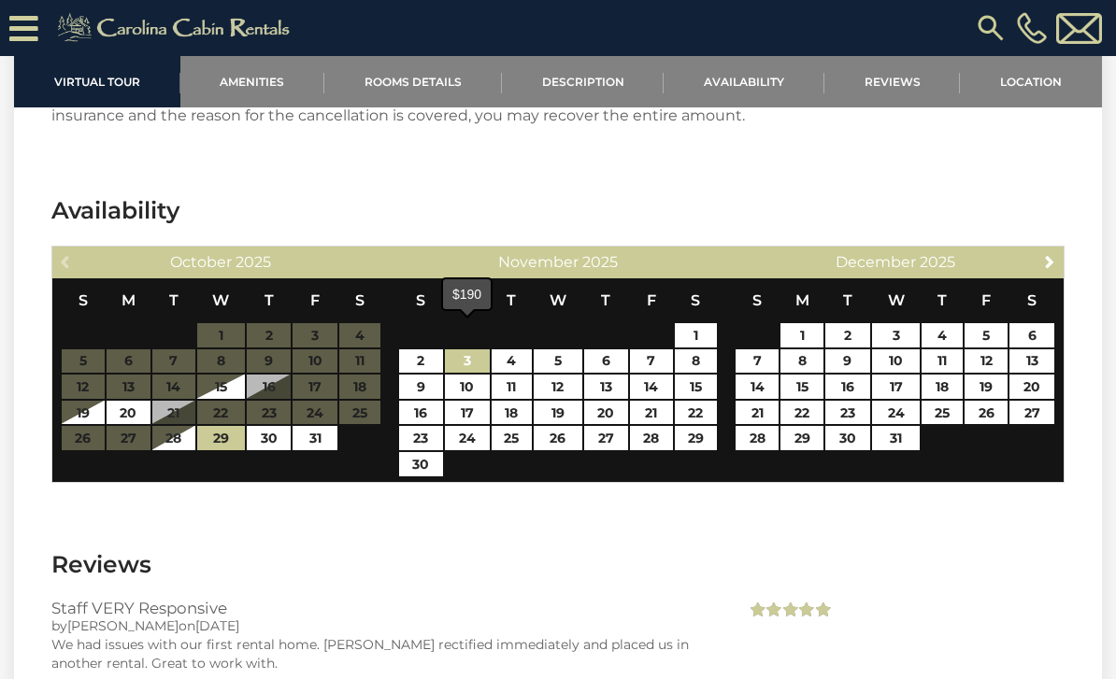
click at [467, 350] on link "3" at bounding box center [467, 362] width 44 height 24
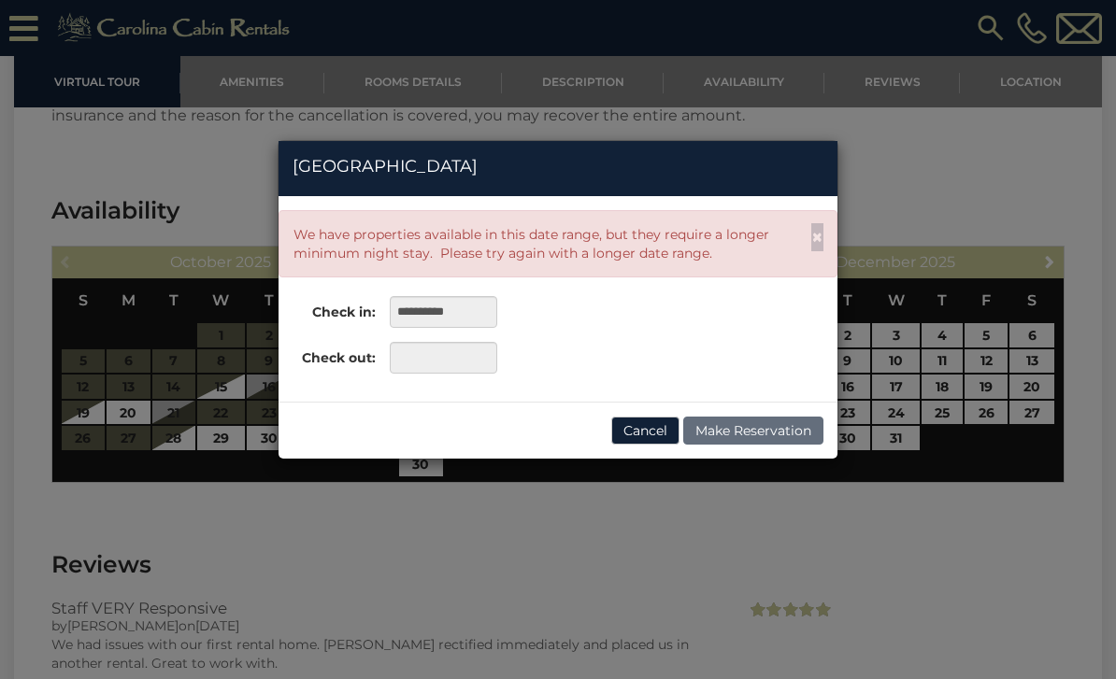
click at [647, 426] on button "Cancel" at bounding box center [645, 431] width 68 height 28
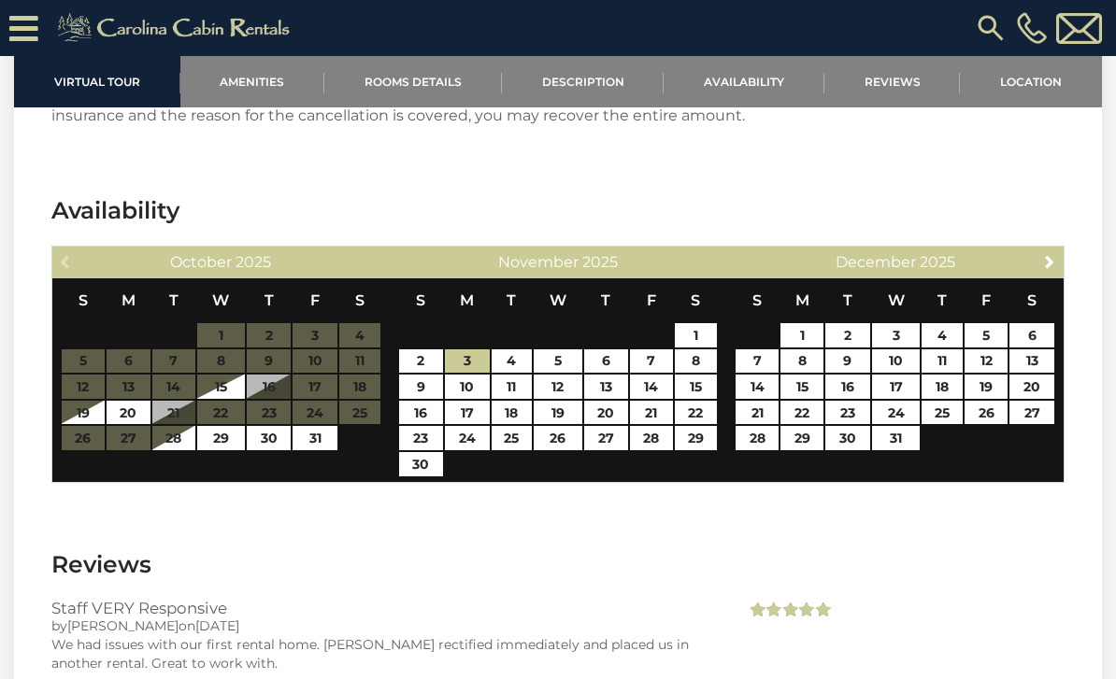
click at [303, 549] on h3 "Reviews" at bounding box center [557, 565] width 1013 height 33
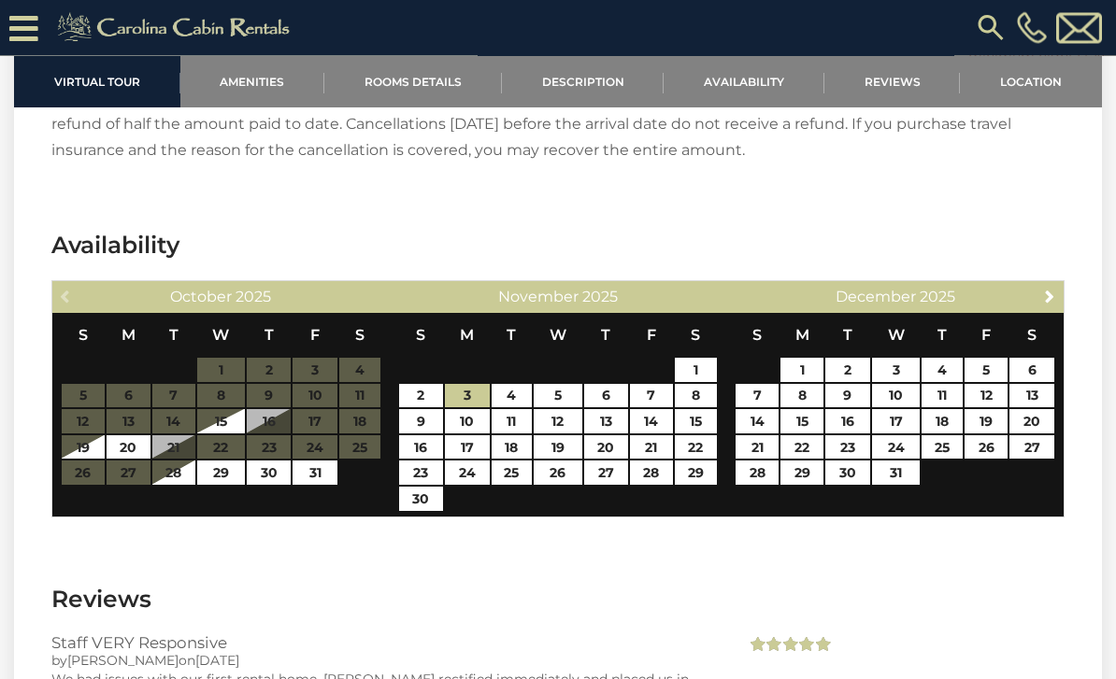
scroll to position [3199, 0]
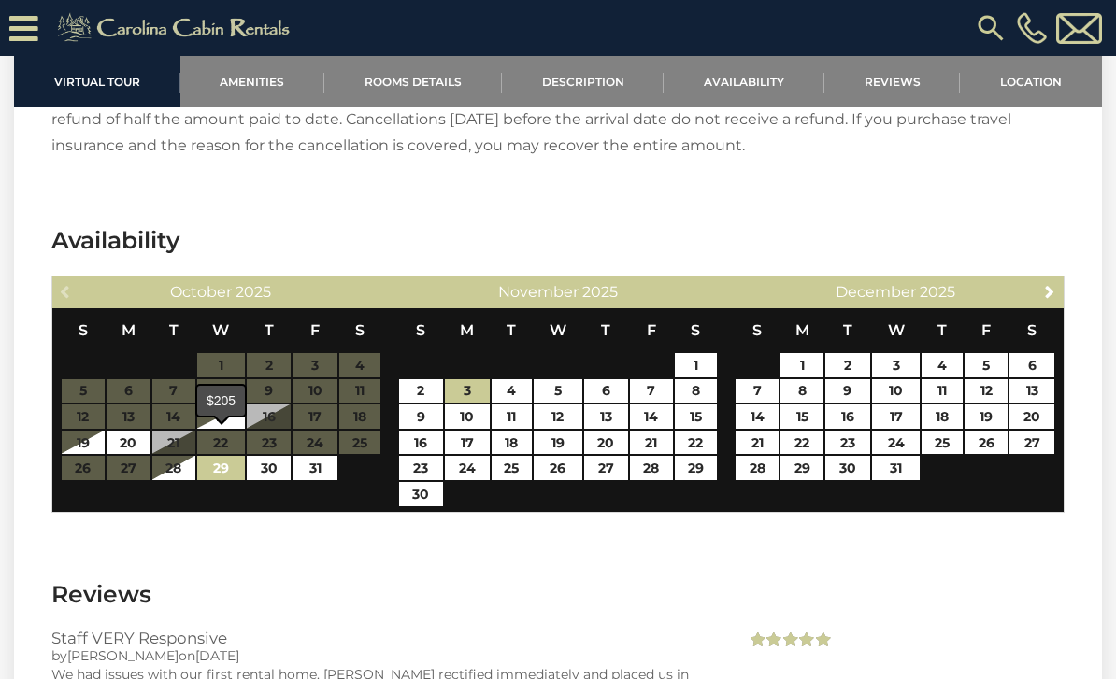
click at [229, 456] on link "29" at bounding box center [221, 468] width 48 height 24
type input "**********"
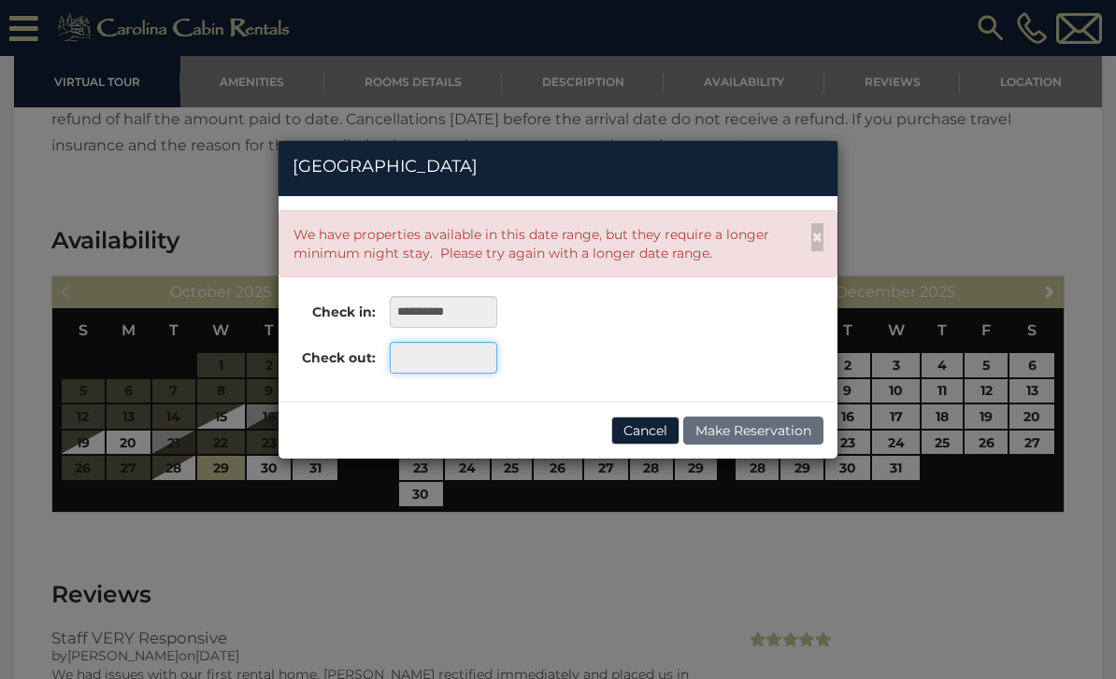
click at [437, 360] on input "text" at bounding box center [443, 358] width 107 height 32
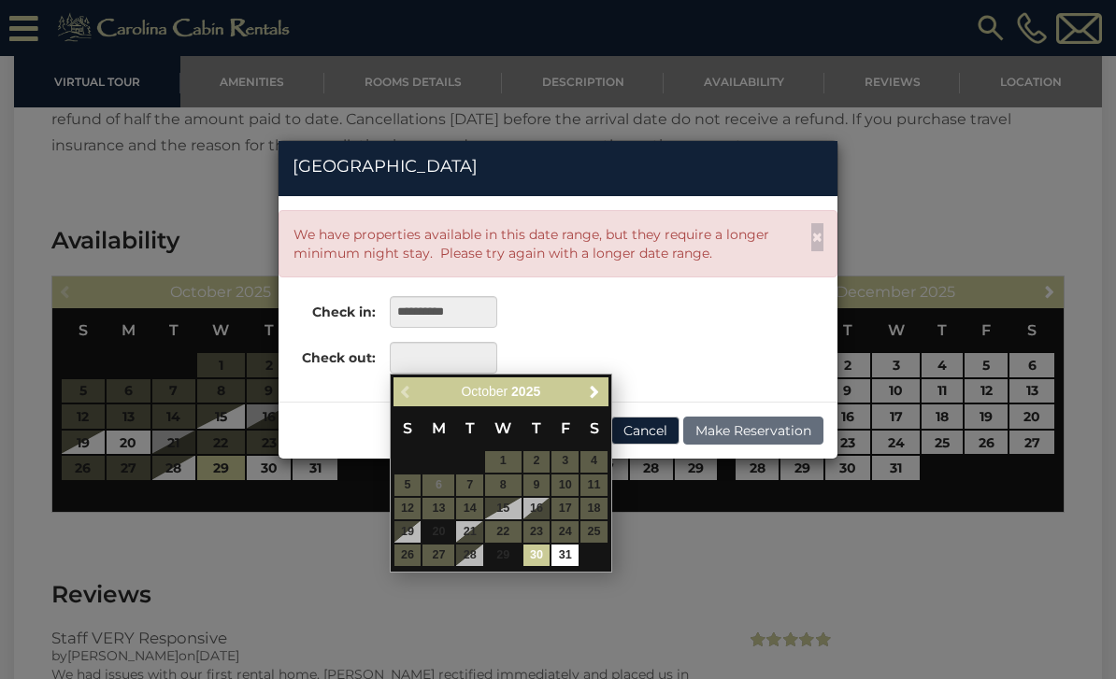
click at [596, 393] on span "Next" at bounding box center [594, 391] width 15 height 15
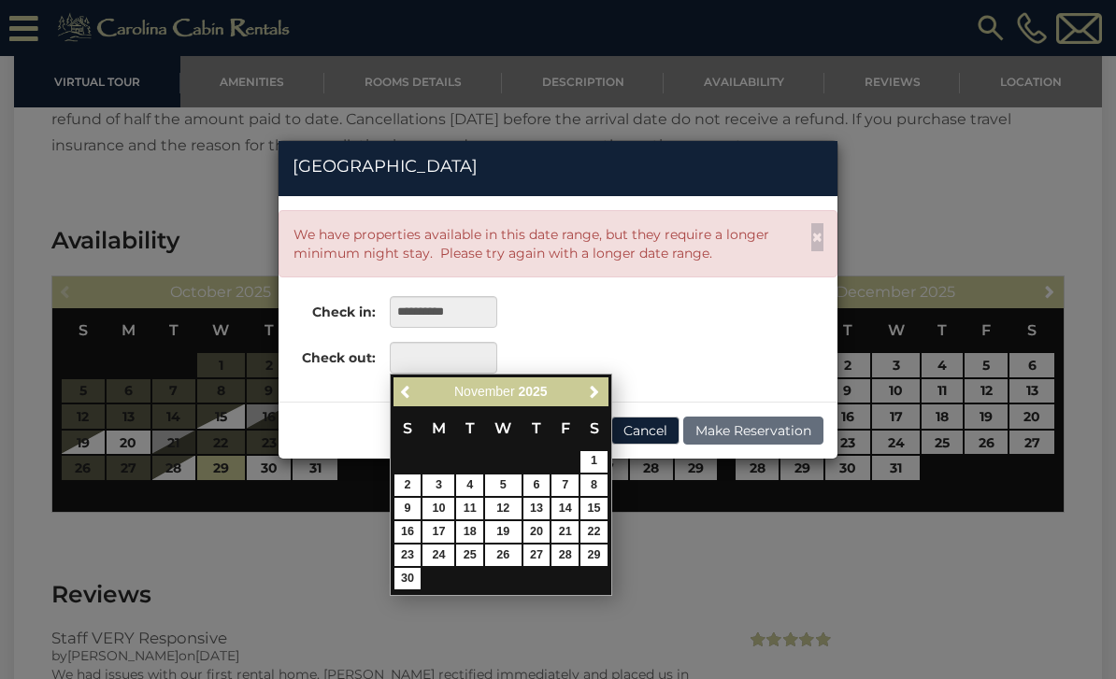
click at [444, 487] on link "3" at bounding box center [438, 485] width 32 height 21
type input "**********"
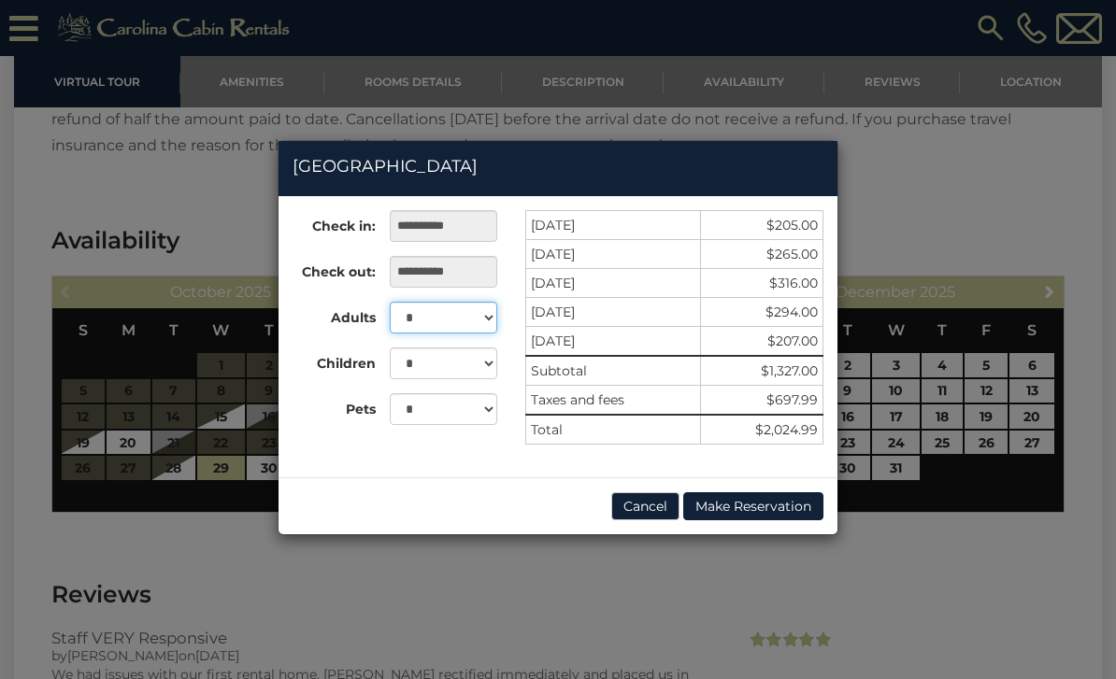
click at [483, 319] on select "* * * * * *" at bounding box center [443, 318] width 107 height 32
select select "*"
click at [486, 410] on select "* * *" at bounding box center [443, 409] width 107 height 32
select select "*"
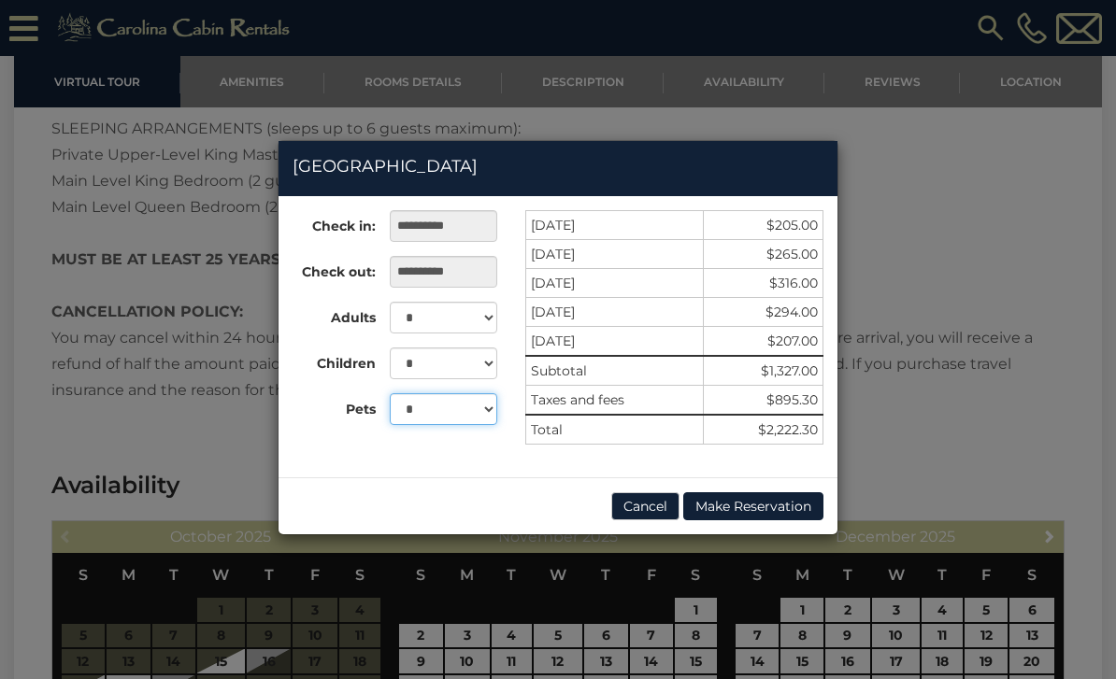
scroll to position [2953, 0]
click at [417, 272] on input "**********" at bounding box center [443, 272] width 107 height 32
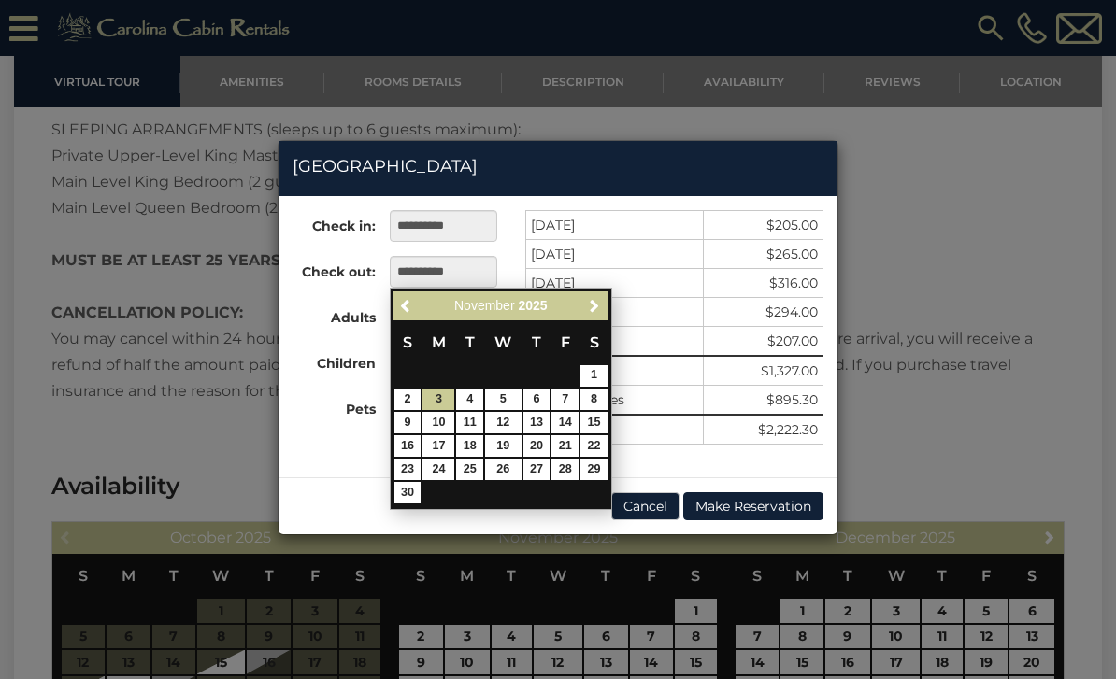
click at [468, 397] on link "4" at bounding box center [469, 399] width 27 height 21
type input "**********"
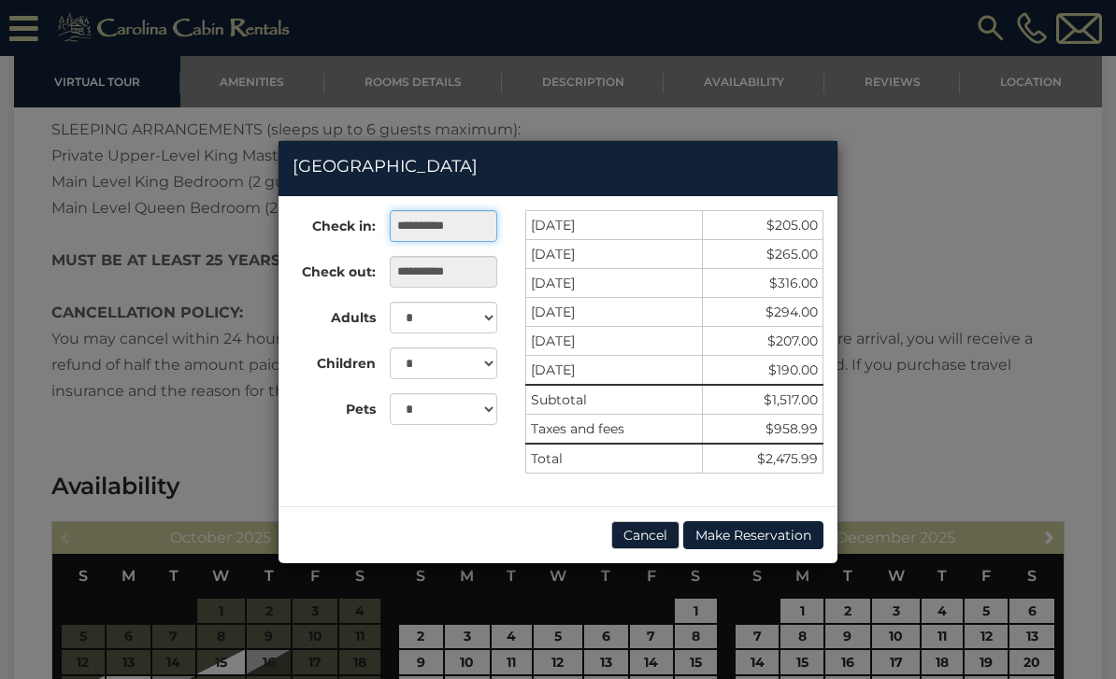
click at [463, 227] on input "**********" at bounding box center [443, 226] width 107 height 32
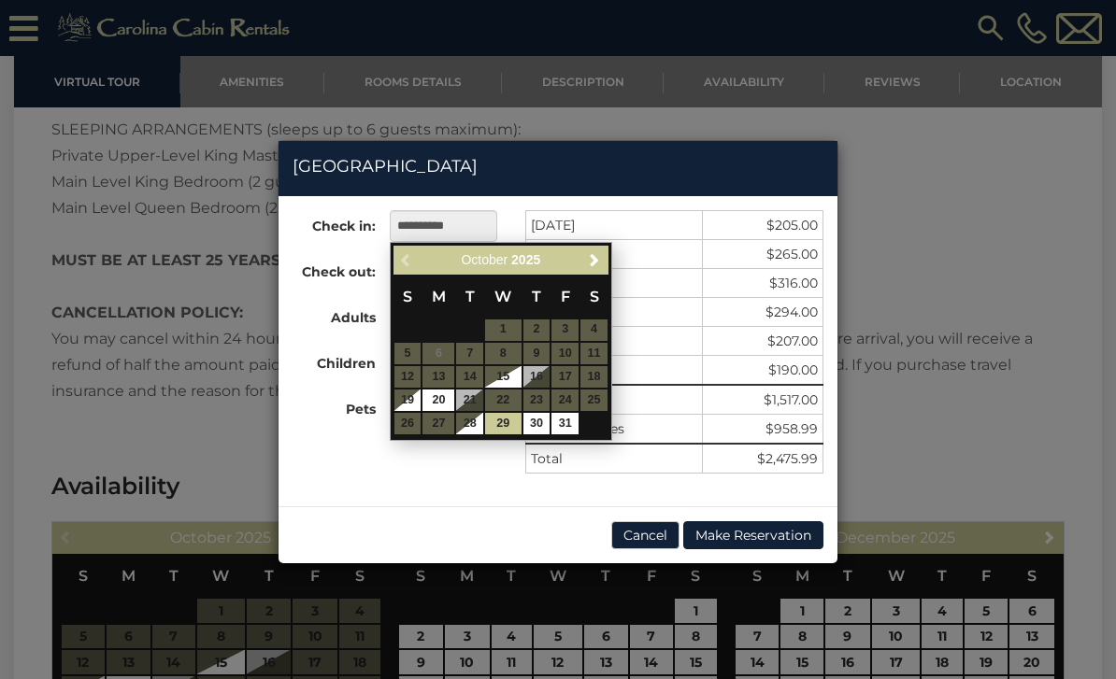
click at [593, 258] on span "Next" at bounding box center [594, 259] width 15 height 15
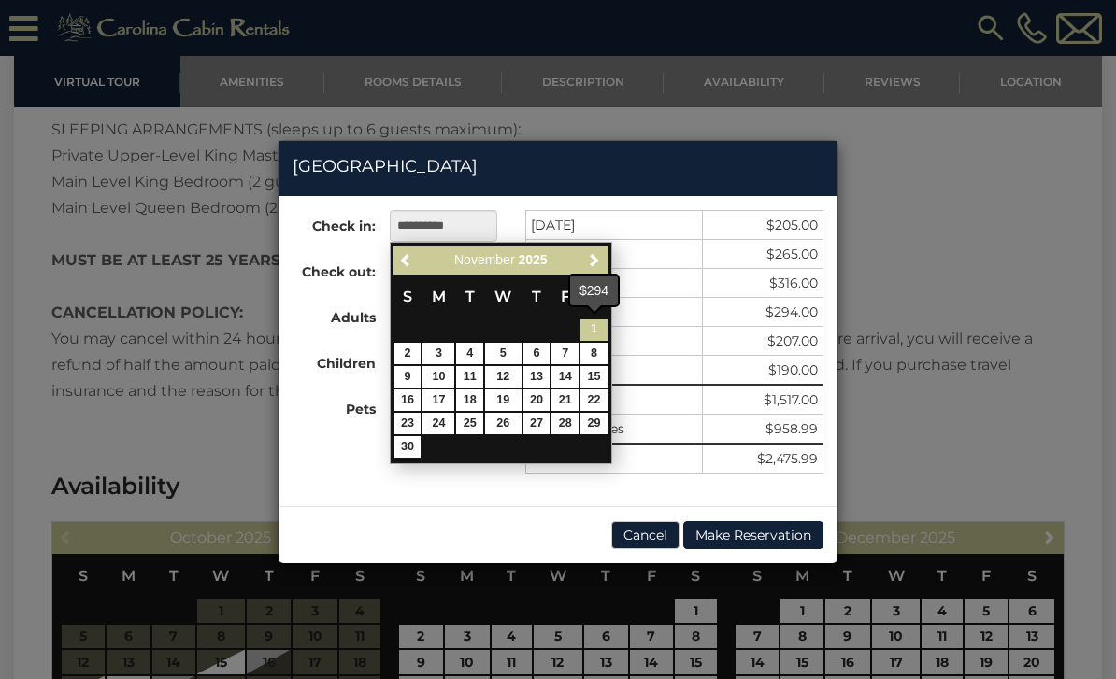
click at [597, 333] on link "1" at bounding box center [593, 330] width 27 height 21
type input "**********"
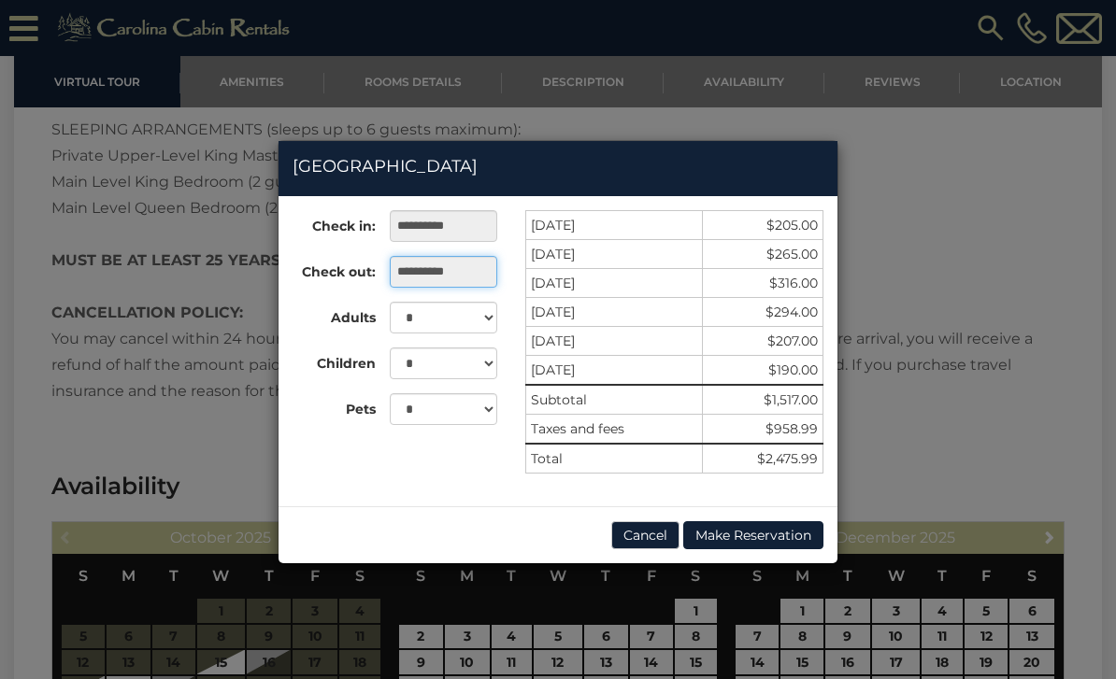
click at [473, 273] on input "**********" at bounding box center [443, 272] width 107 height 32
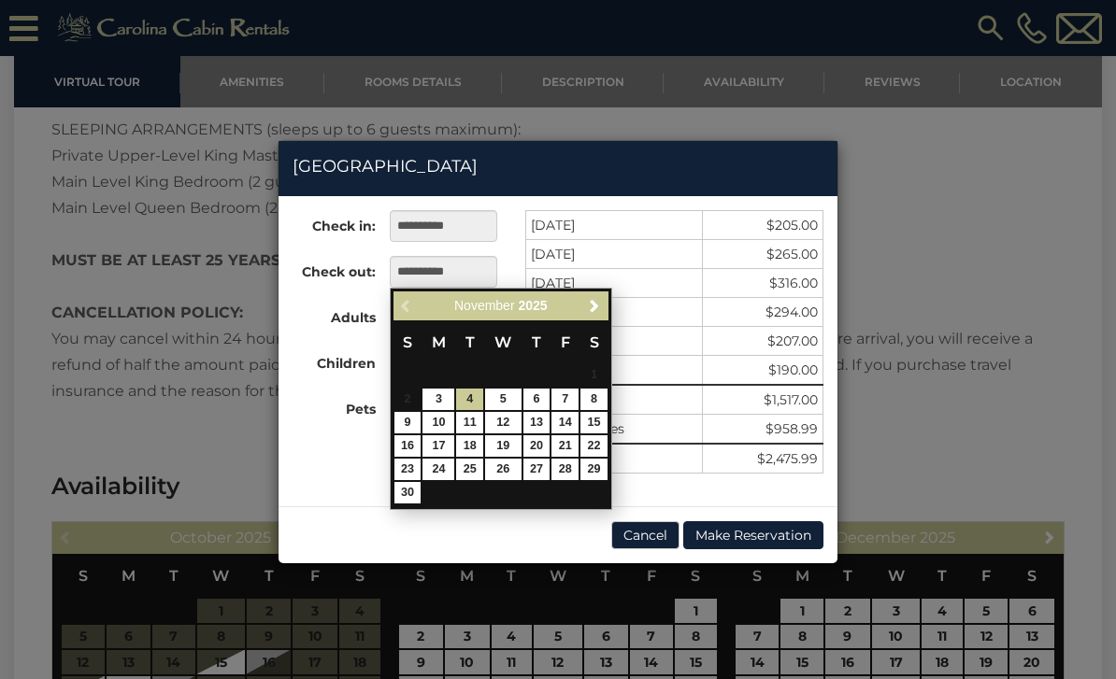
click at [593, 399] on link "8" at bounding box center [593, 399] width 27 height 21
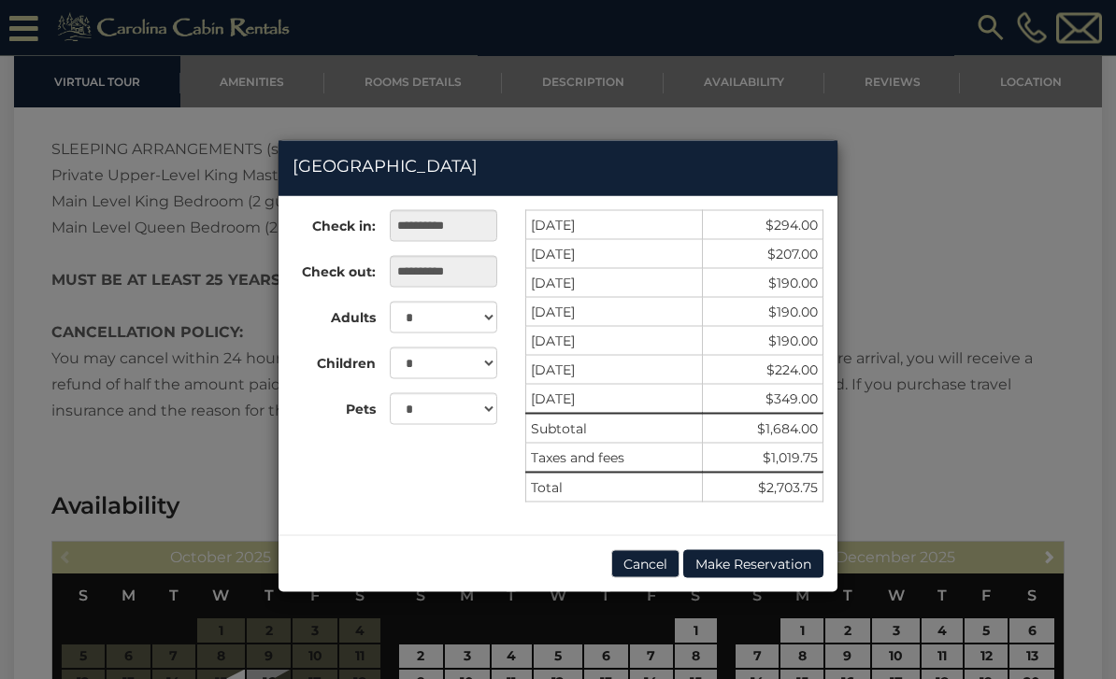
scroll to position [2933, 0]
click at [426, 272] on input "**********" at bounding box center [443, 272] width 107 height 32
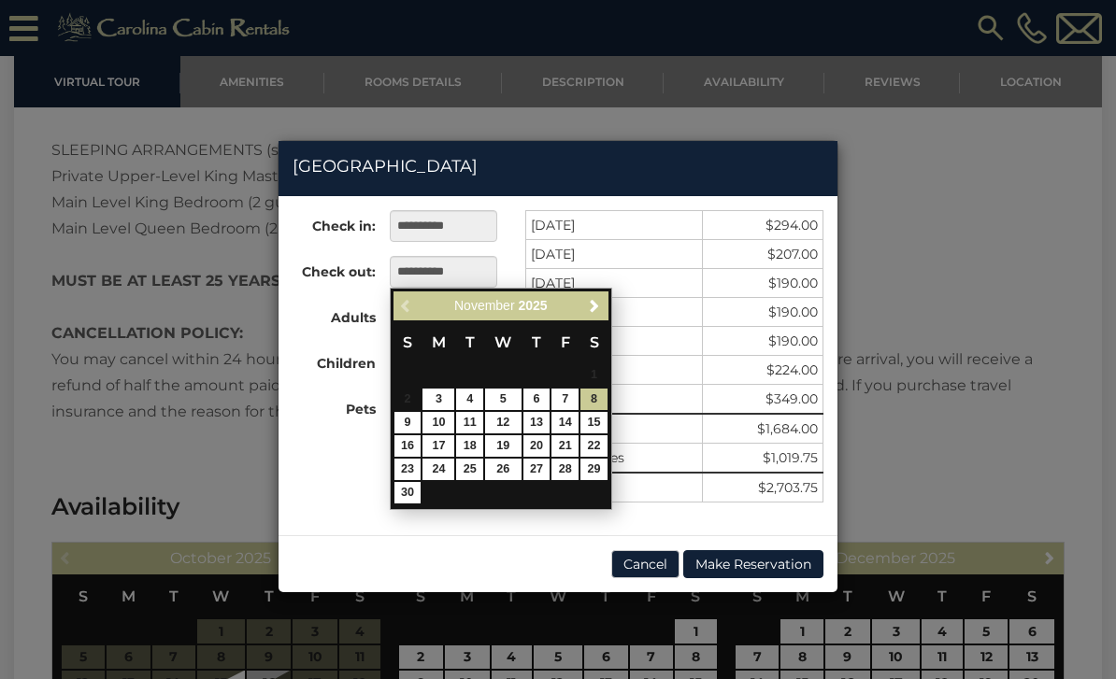
click at [536, 402] on link "6" at bounding box center [536, 399] width 27 height 21
type input "**********"
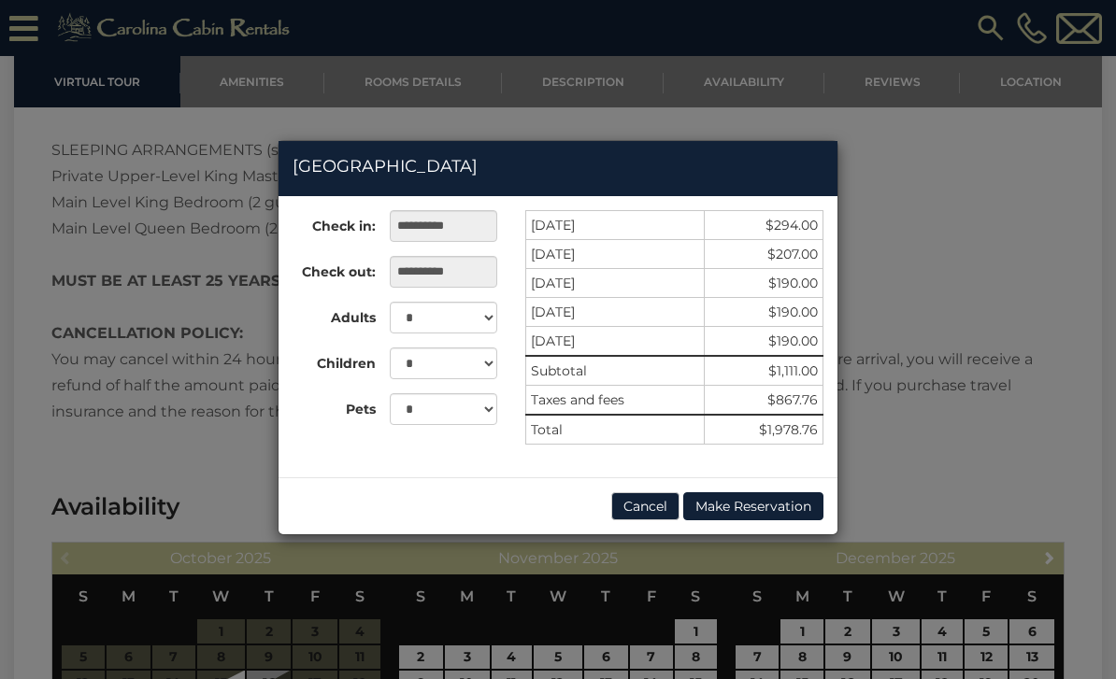
click at [648, 510] on button "Cancel" at bounding box center [645, 507] width 68 height 28
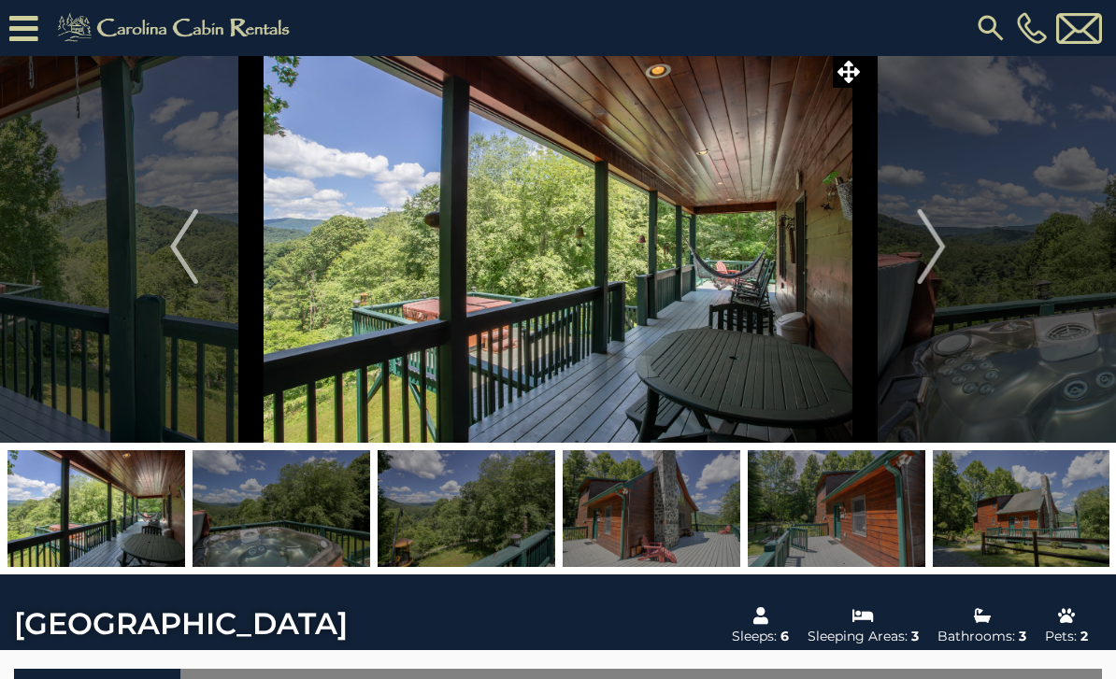
scroll to position [0, 0]
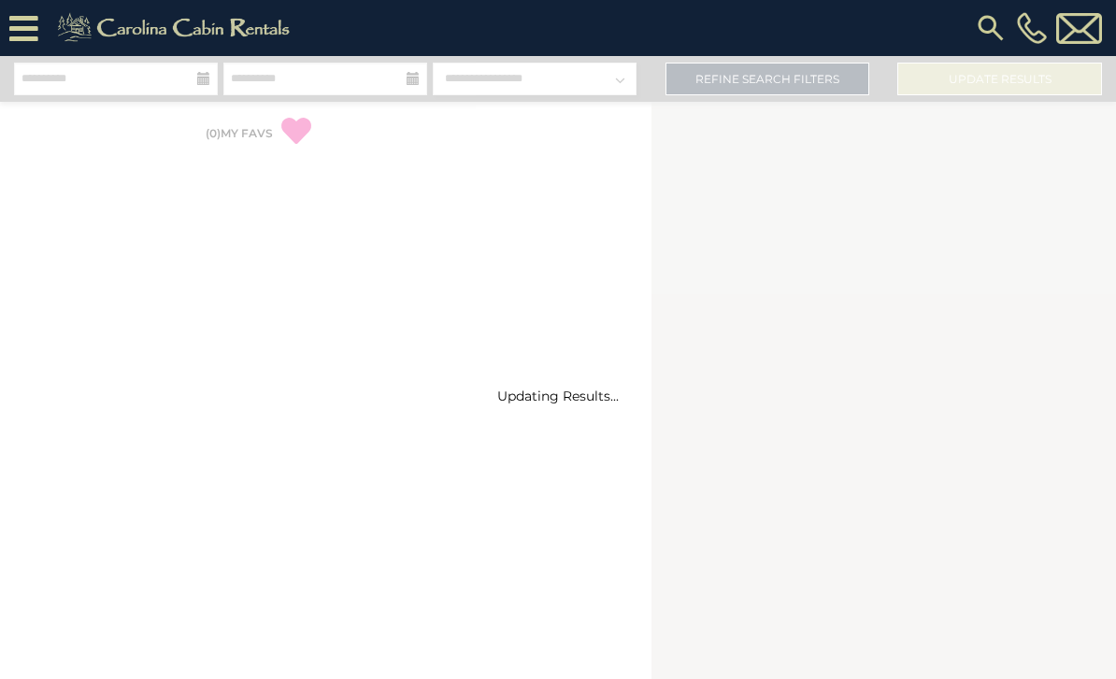
select select "*"
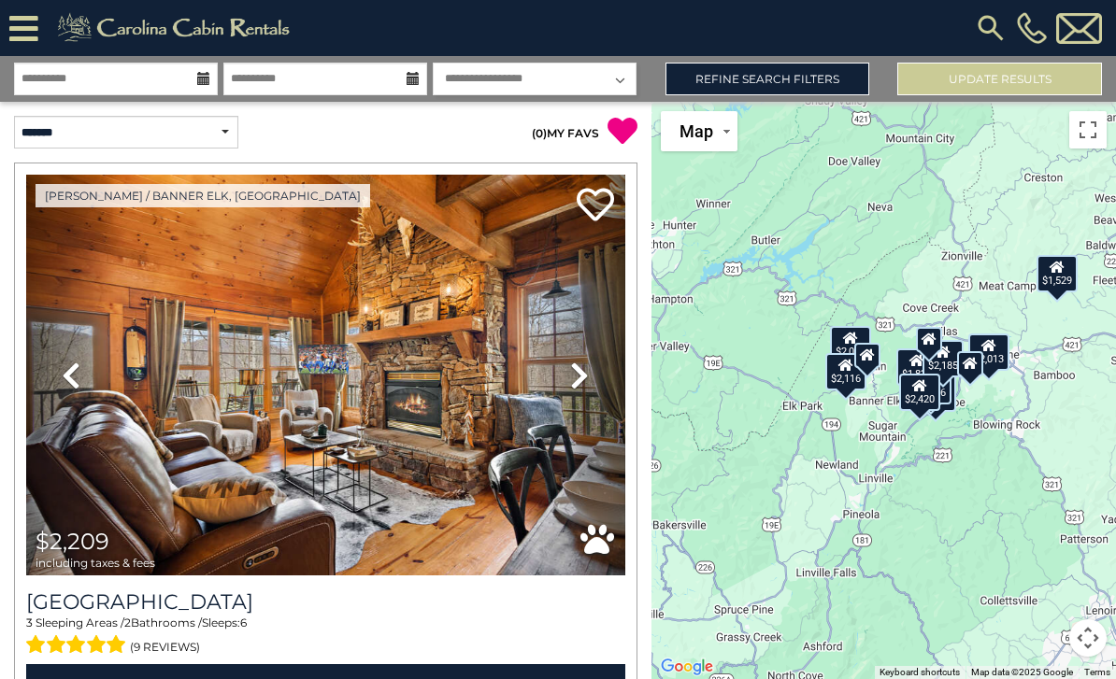
click at [1064, 293] on div "$1,529" at bounding box center [1057, 273] width 41 height 37
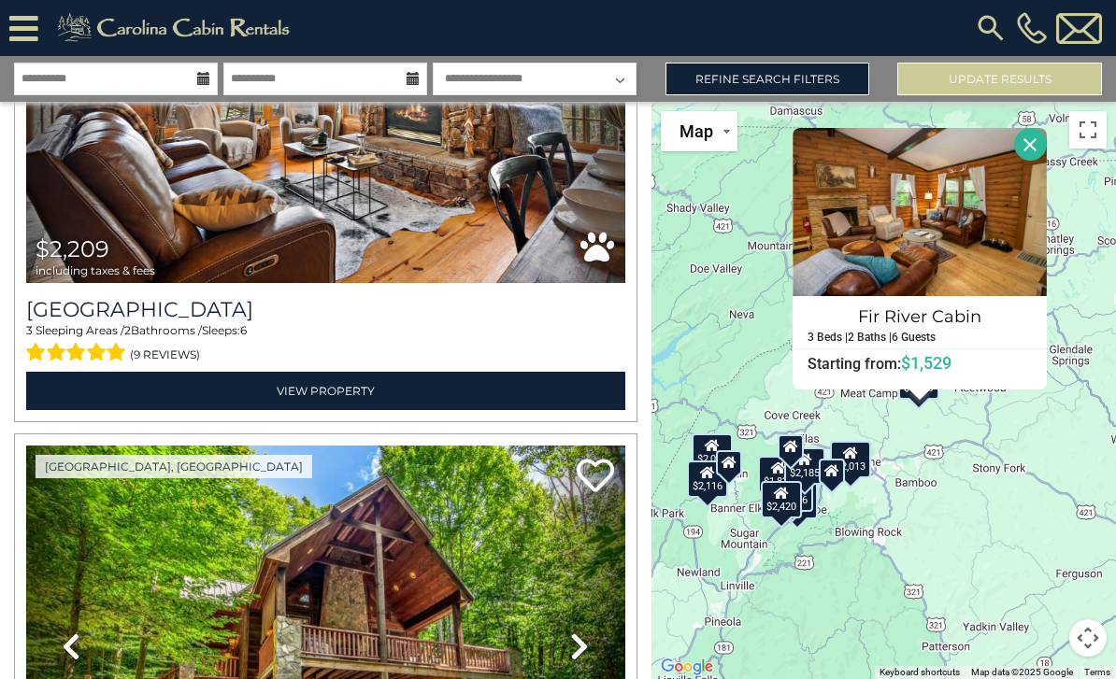
click at [813, 79] on link "Refine Search Filters" at bounding box center [767, 79] width 205 height 33
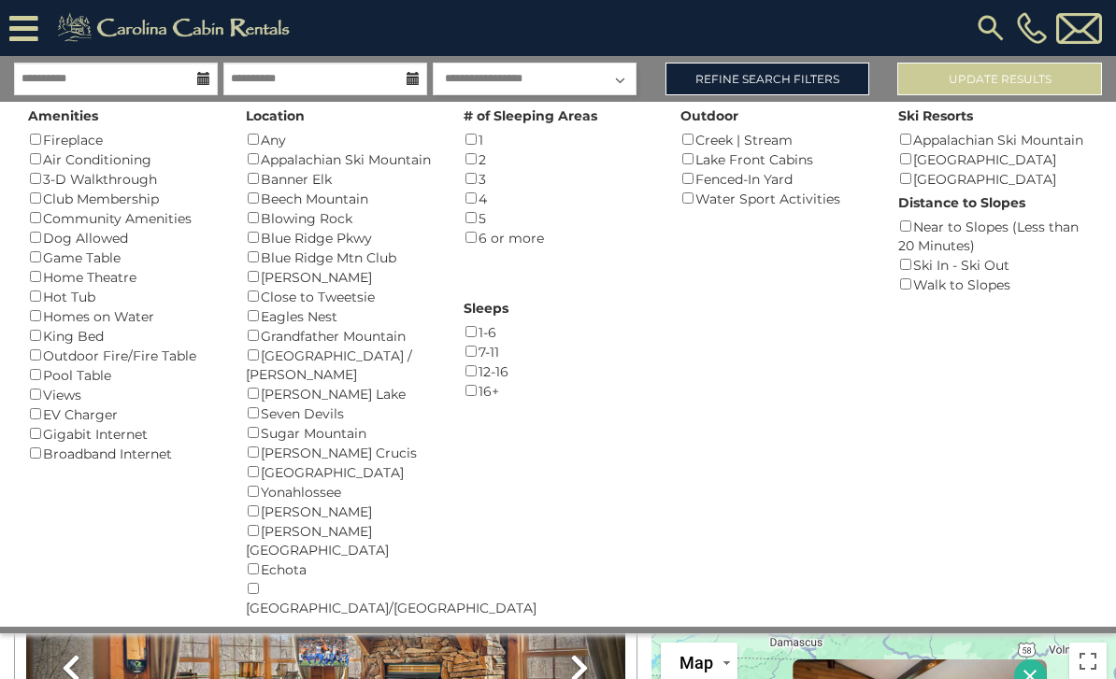
scroll to position [237, 0]
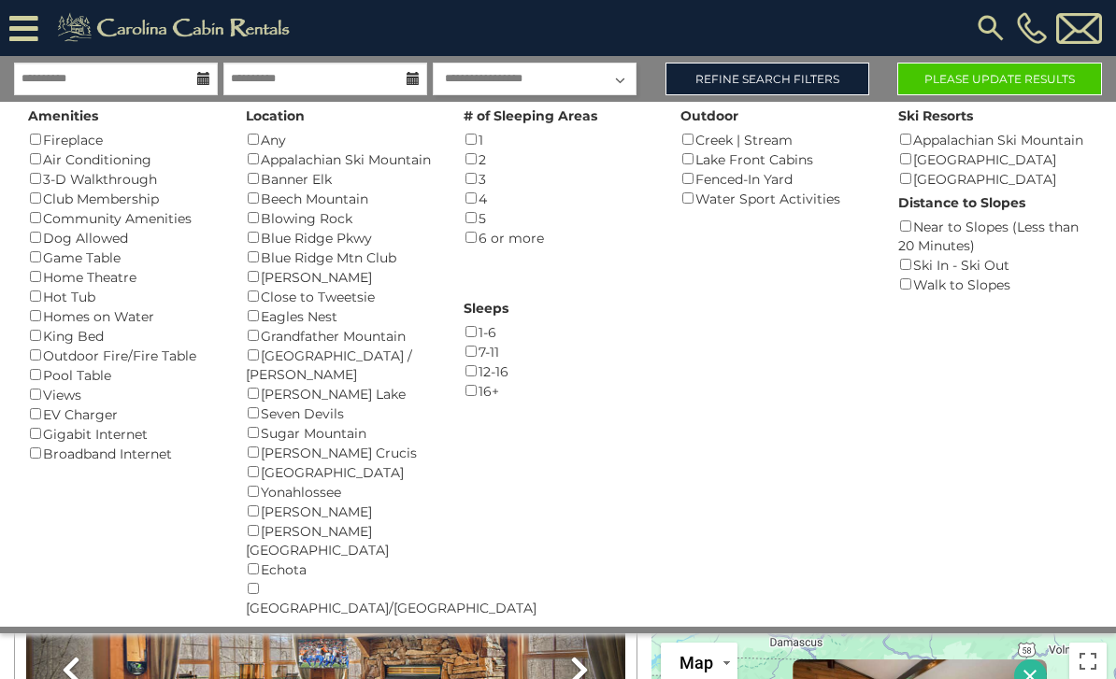
click at [1003, 81] on button "Please Update Results" at bounding box center [999, 79] width 205 height 33
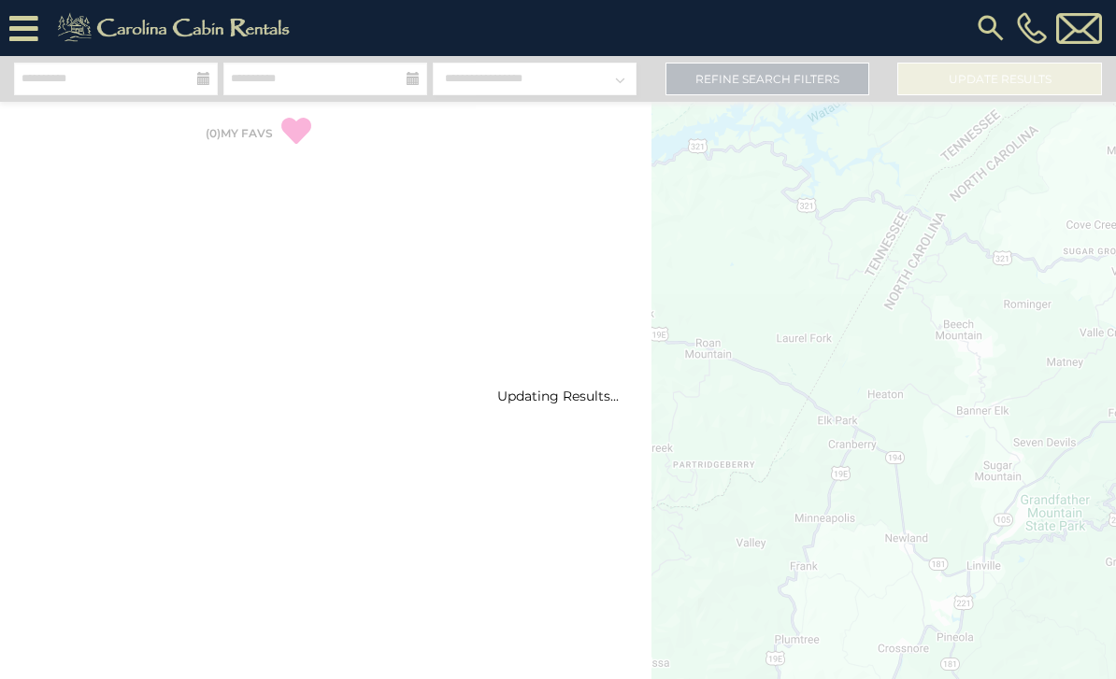
select select "*"
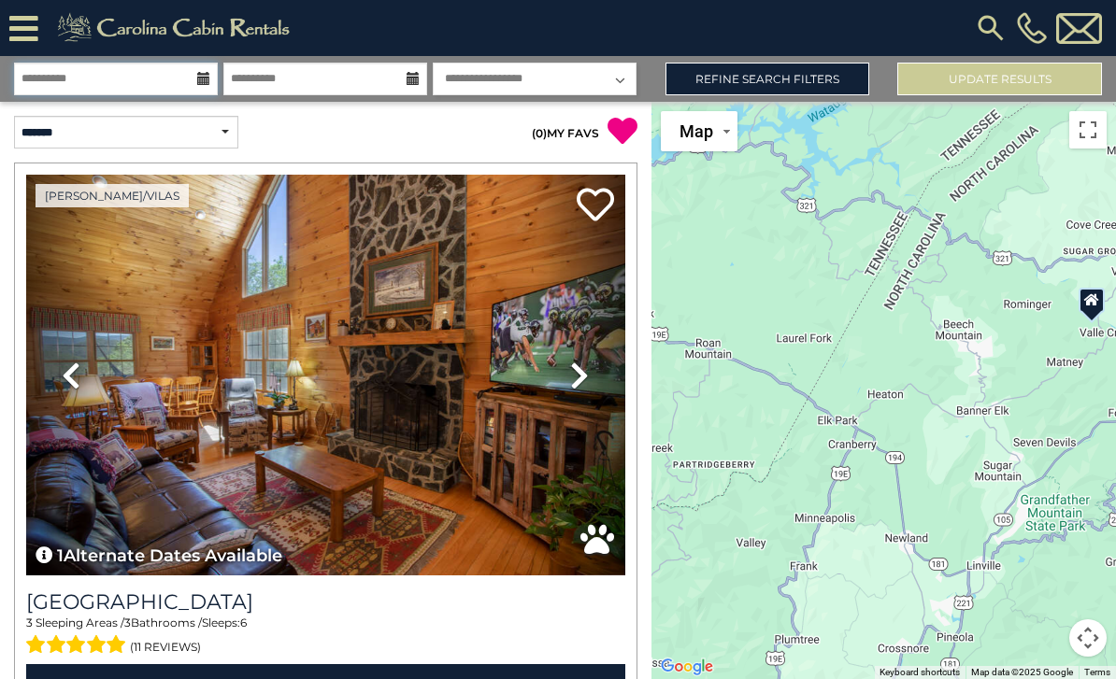
click at [195, 75] on input "**********" at bounding box center [116, 79] width 204 height 33
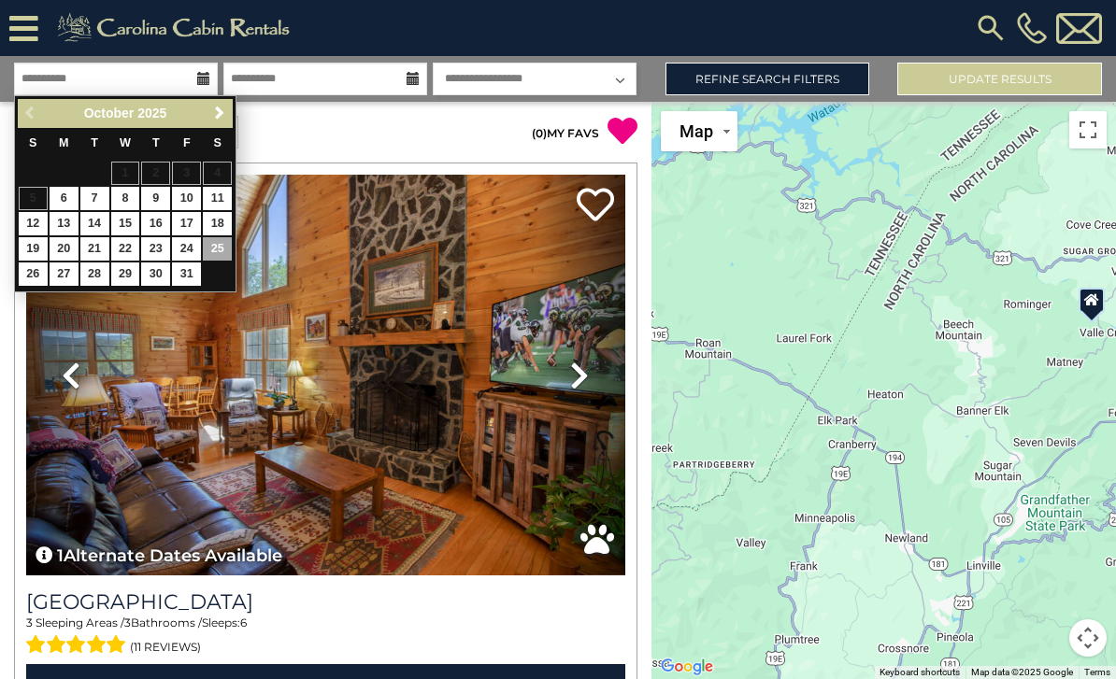
click at [137, 276] on link "29" at bounding box center [125, 274] width 29 height 23
type input "********"
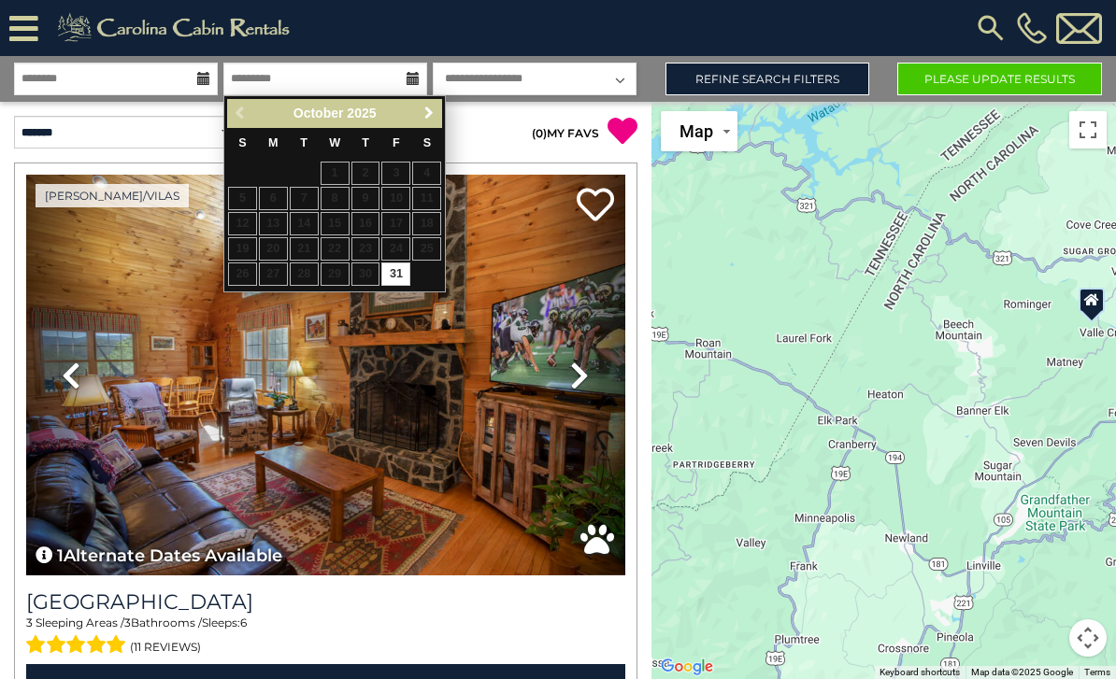
click at [431, 120] on span "Next" at bounding box center [429, 113] width 15 height 15
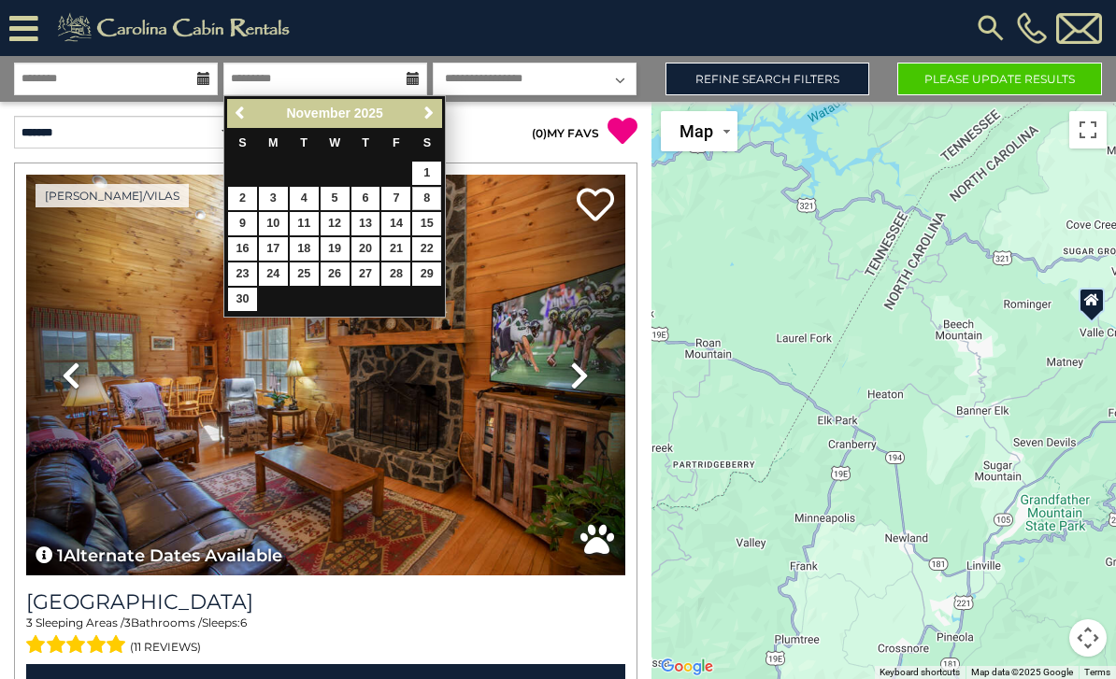
click at [430, 196] on link "8" at bounding box center [426, 198] width 29 height 23
type input "*******"
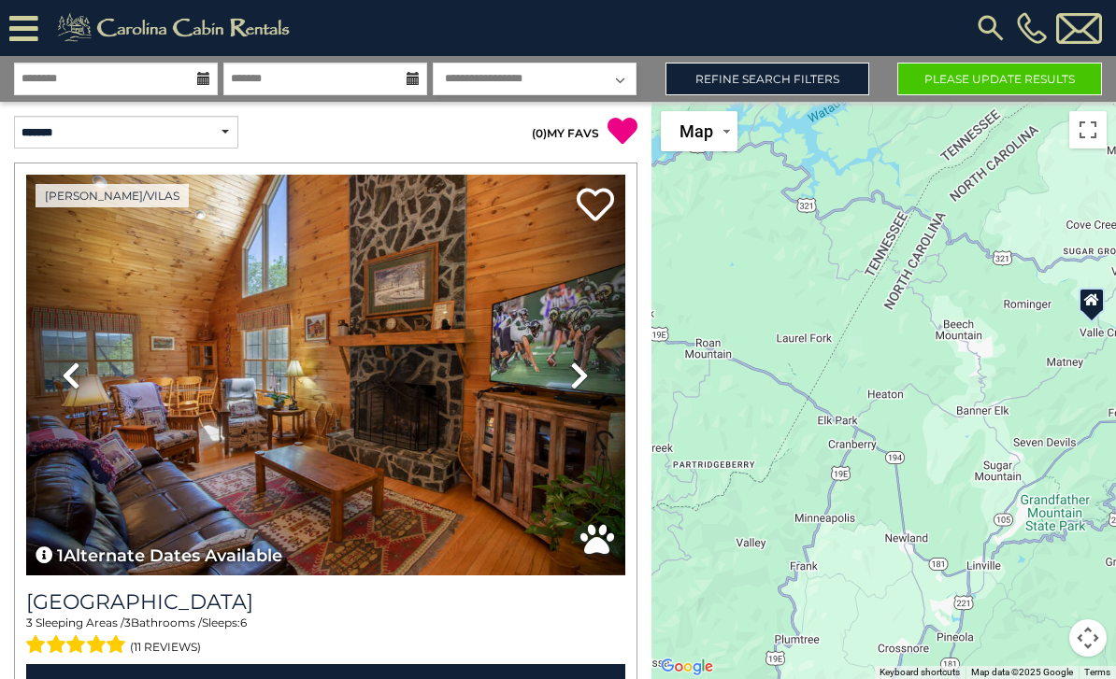
click at [1002, 81] on button "Please Update Results" at bounding box center [999, 79] width 205 height 33
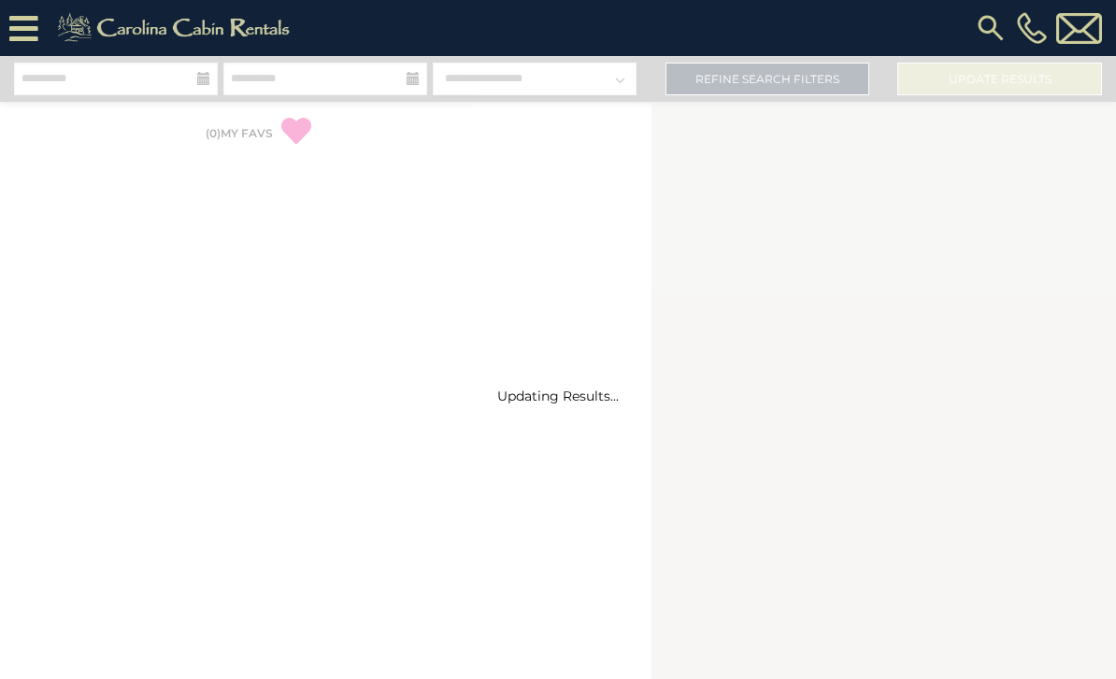
select select "*"
